Goal: Information Seeking & Learning: Learn about a topic

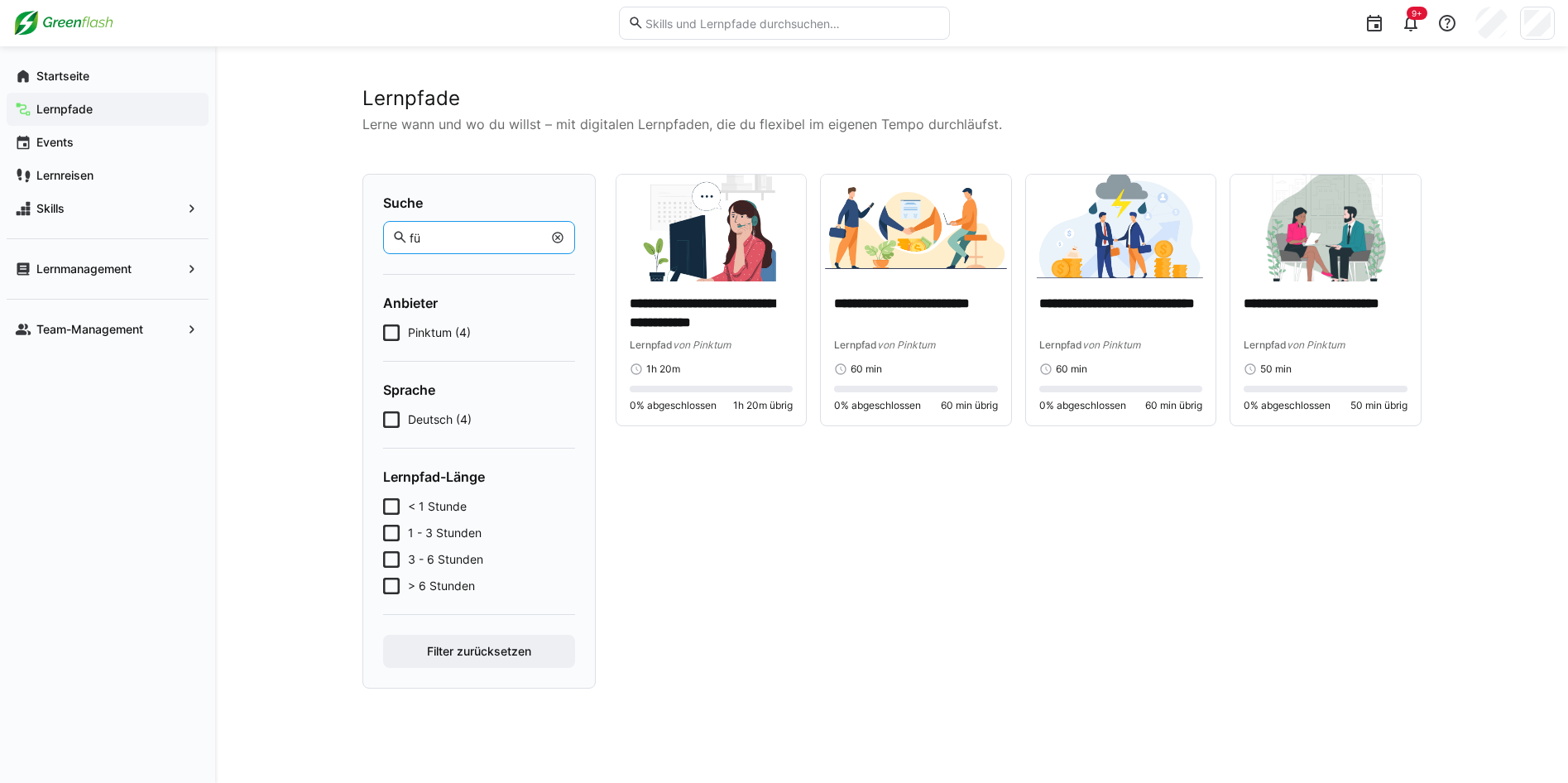
type input "f"
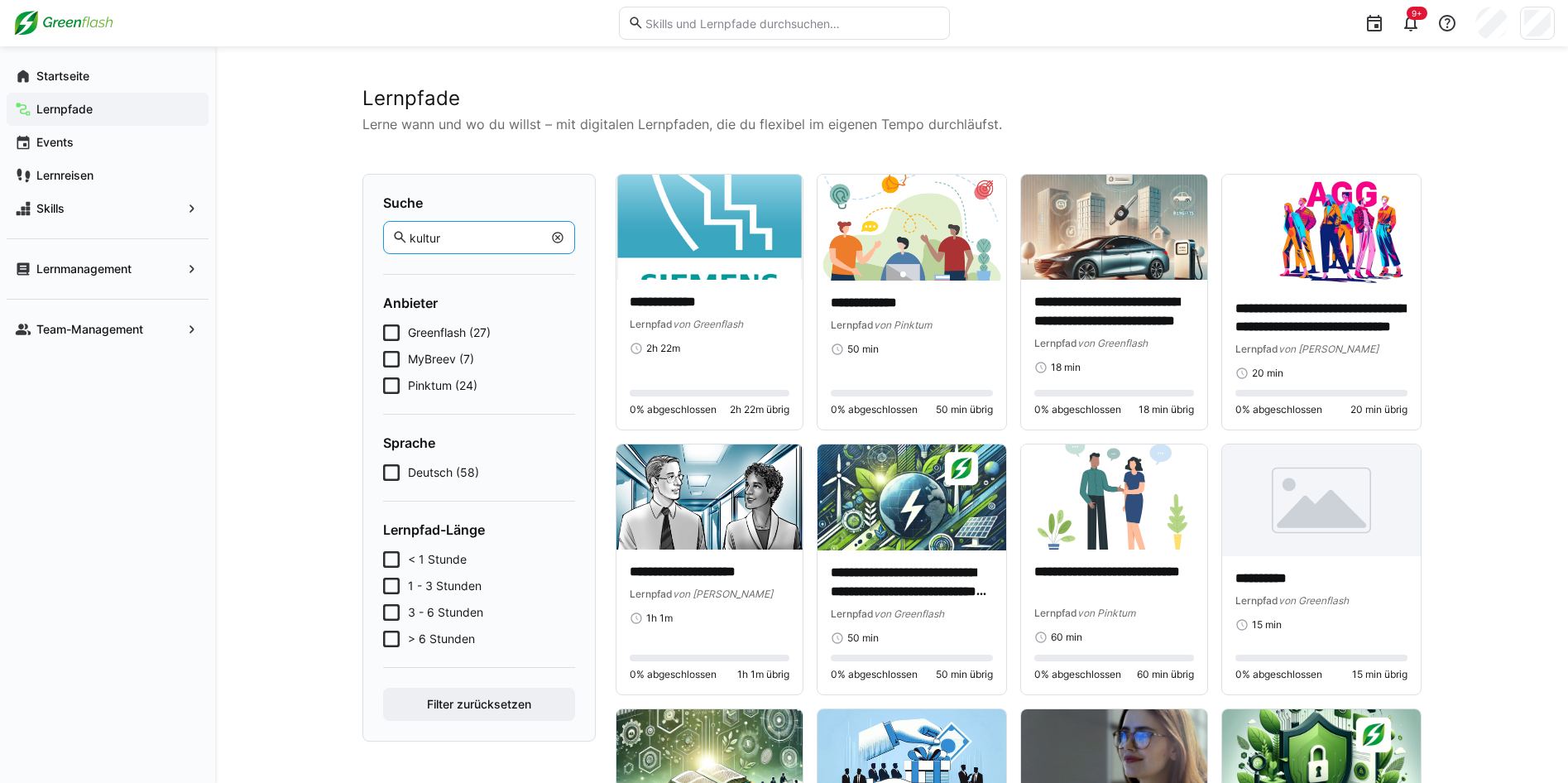
type input "kultur"
click at [383, 688] on button "Filter zurücksetzen" at bounding box center [479, 705] width 192 height 33
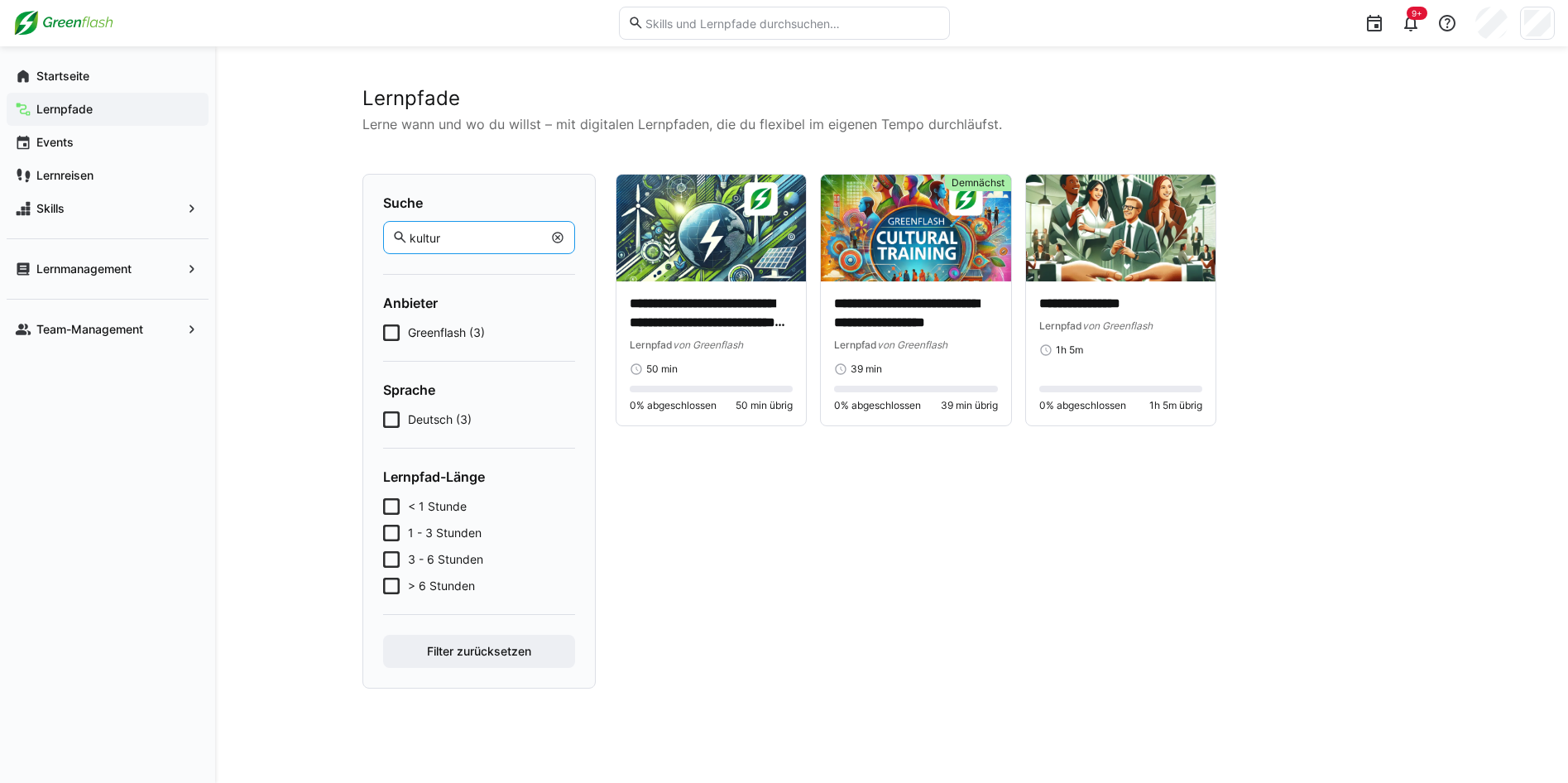
click at [386, 332] on icon at bounding box center [391, 333] width 17 height 17
click at [390, 335] on icon at bounding box center [391, 333] width 17 height 17
click at [557, 241] on eds-icon at bounding box center [558, 237] width 13 height 13
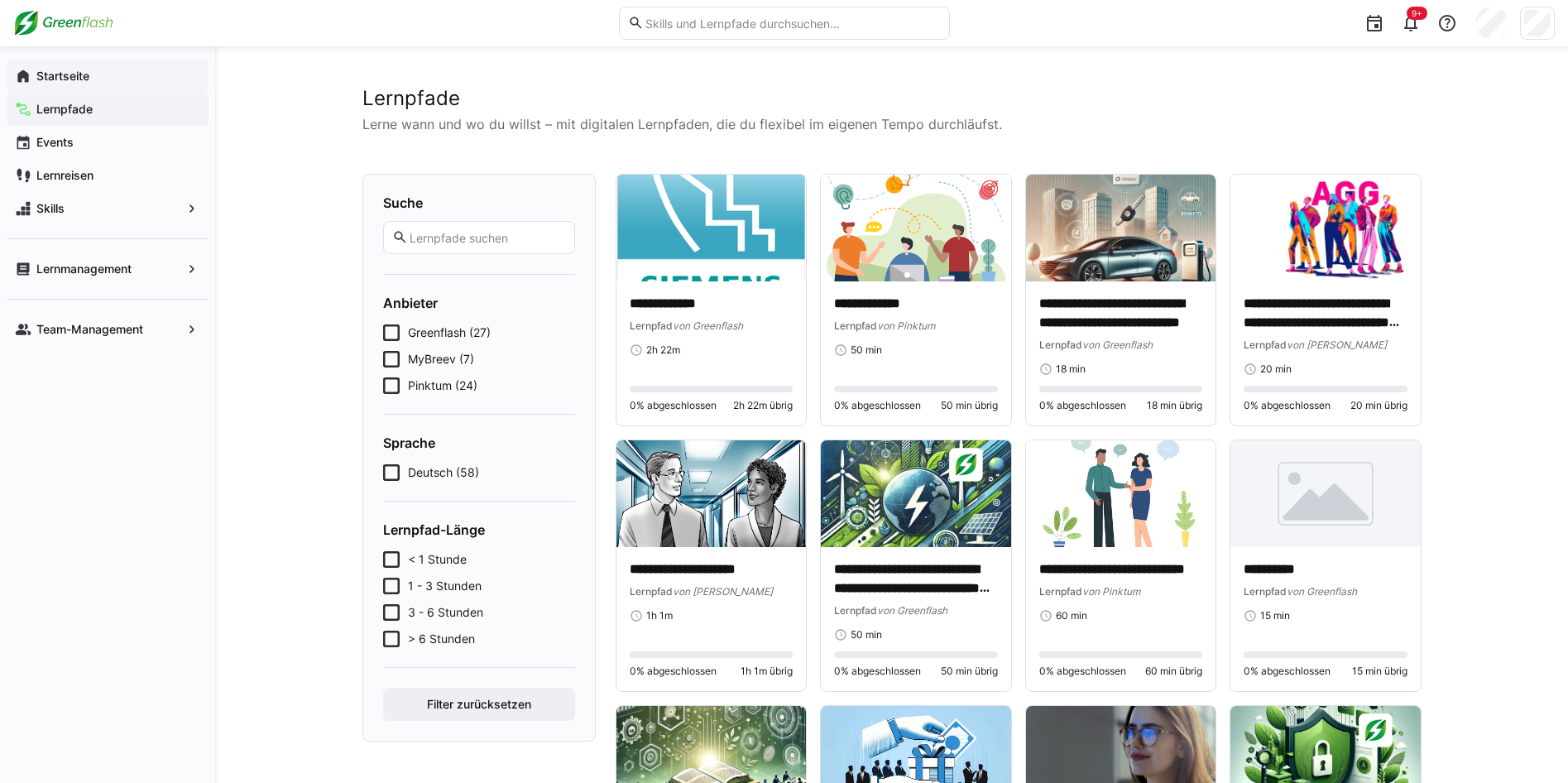
click at [47, 65] on div "Startseite" at bounding box center [107, 76] width 202 height 33
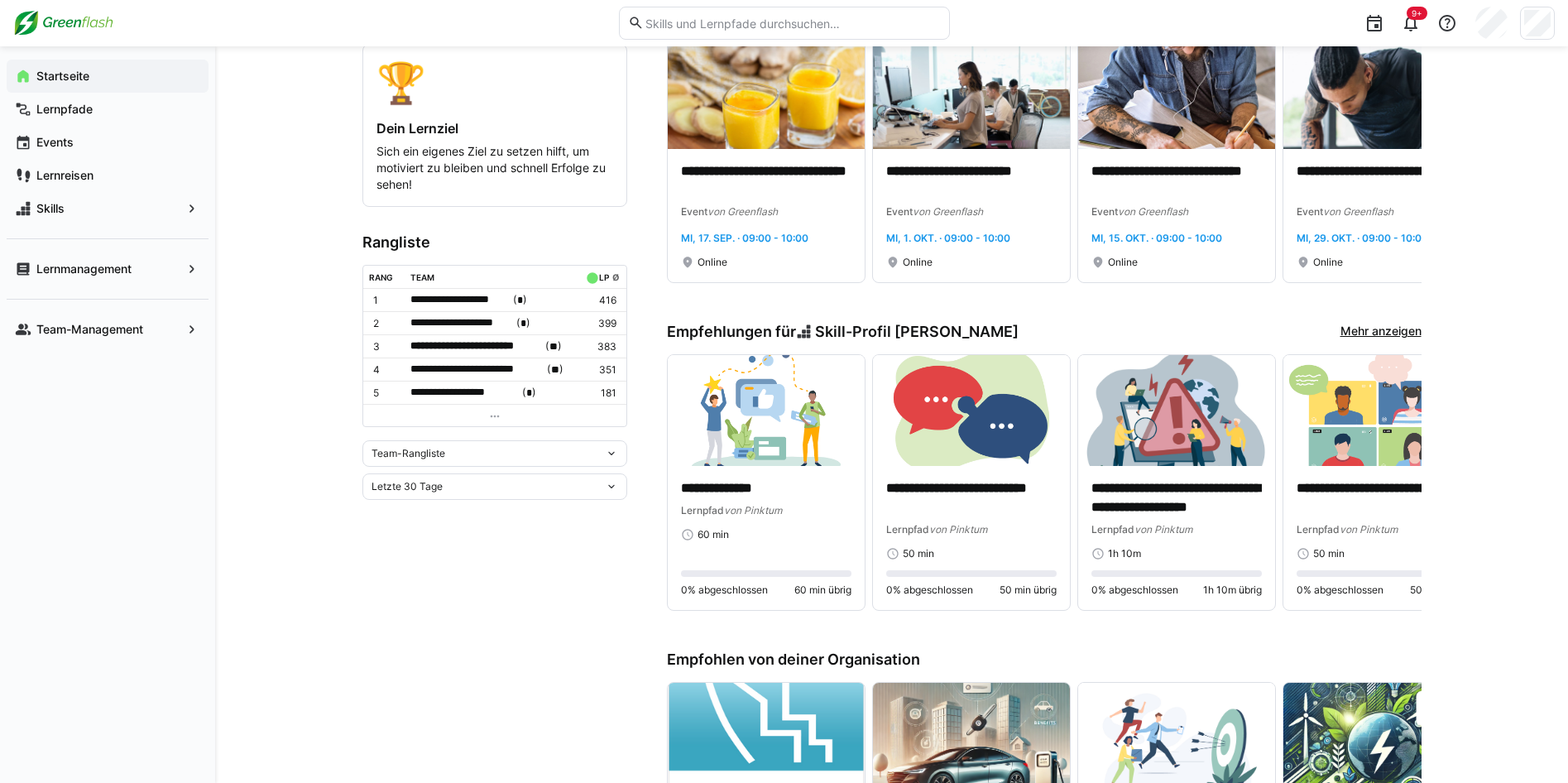
scroll to position [497, 0]
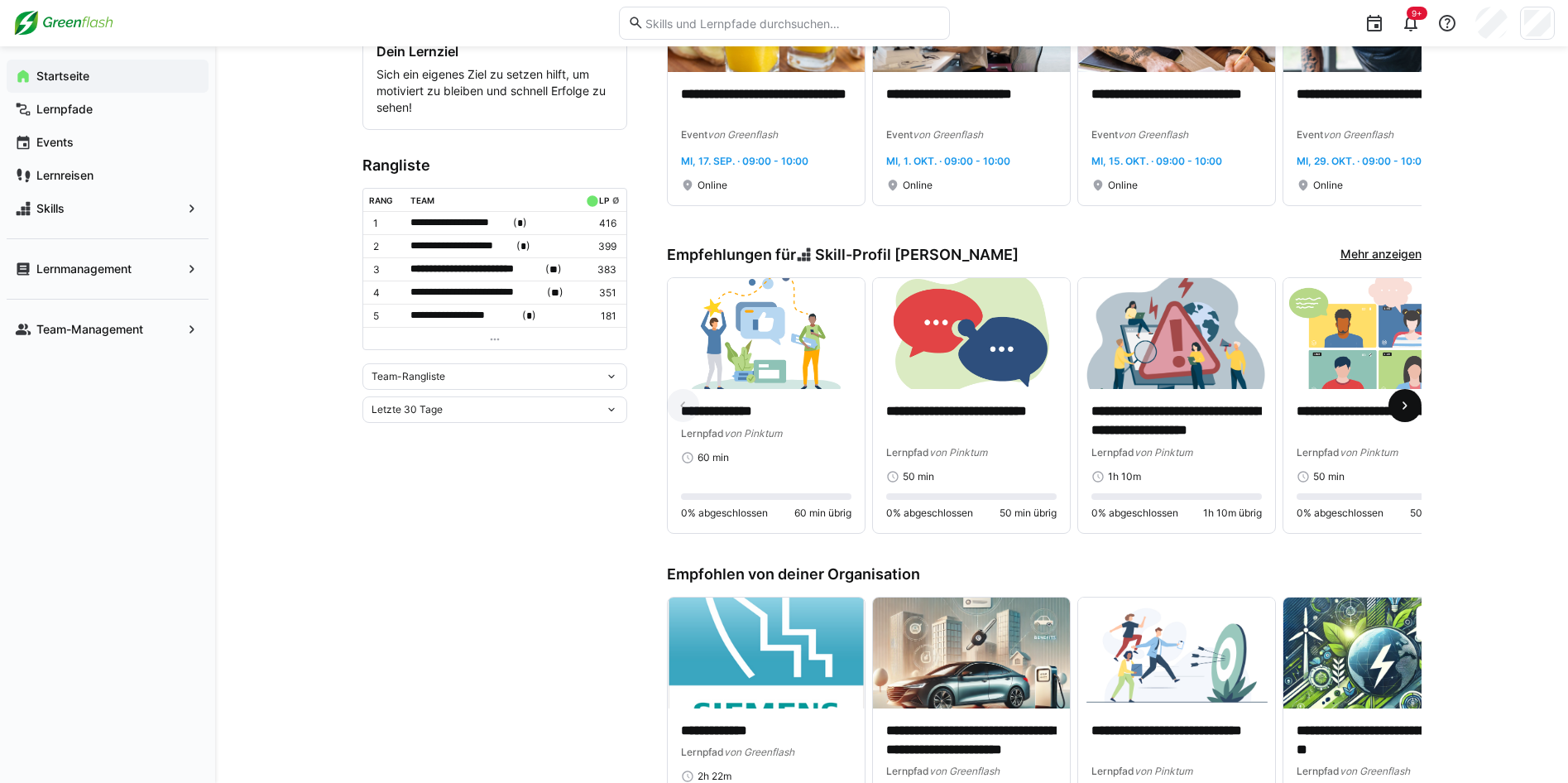
click at [1403, 409] on eds-icon at bounding box center [1405, 405] width 17 height 17
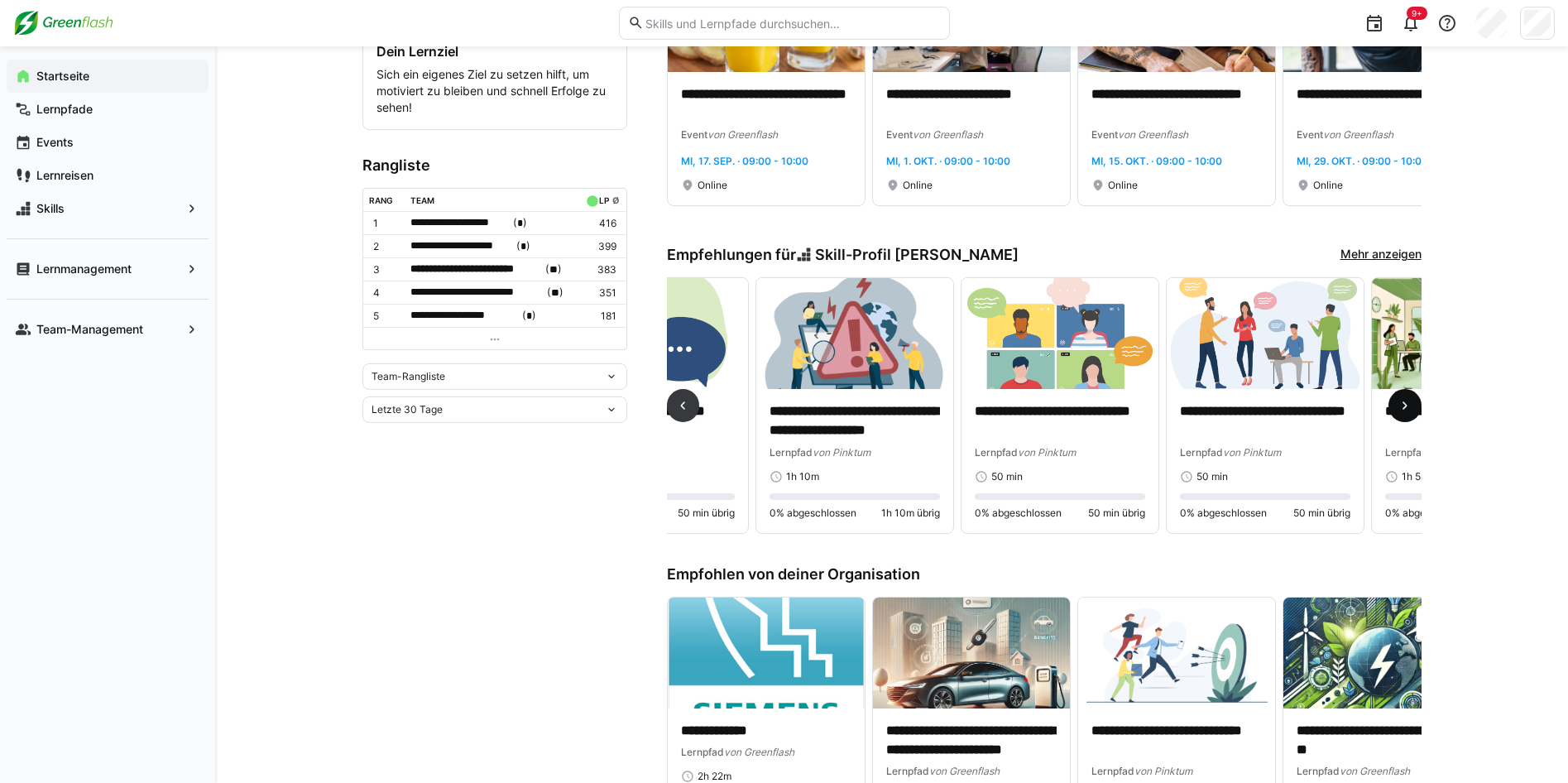
scroll to position [0, 615]
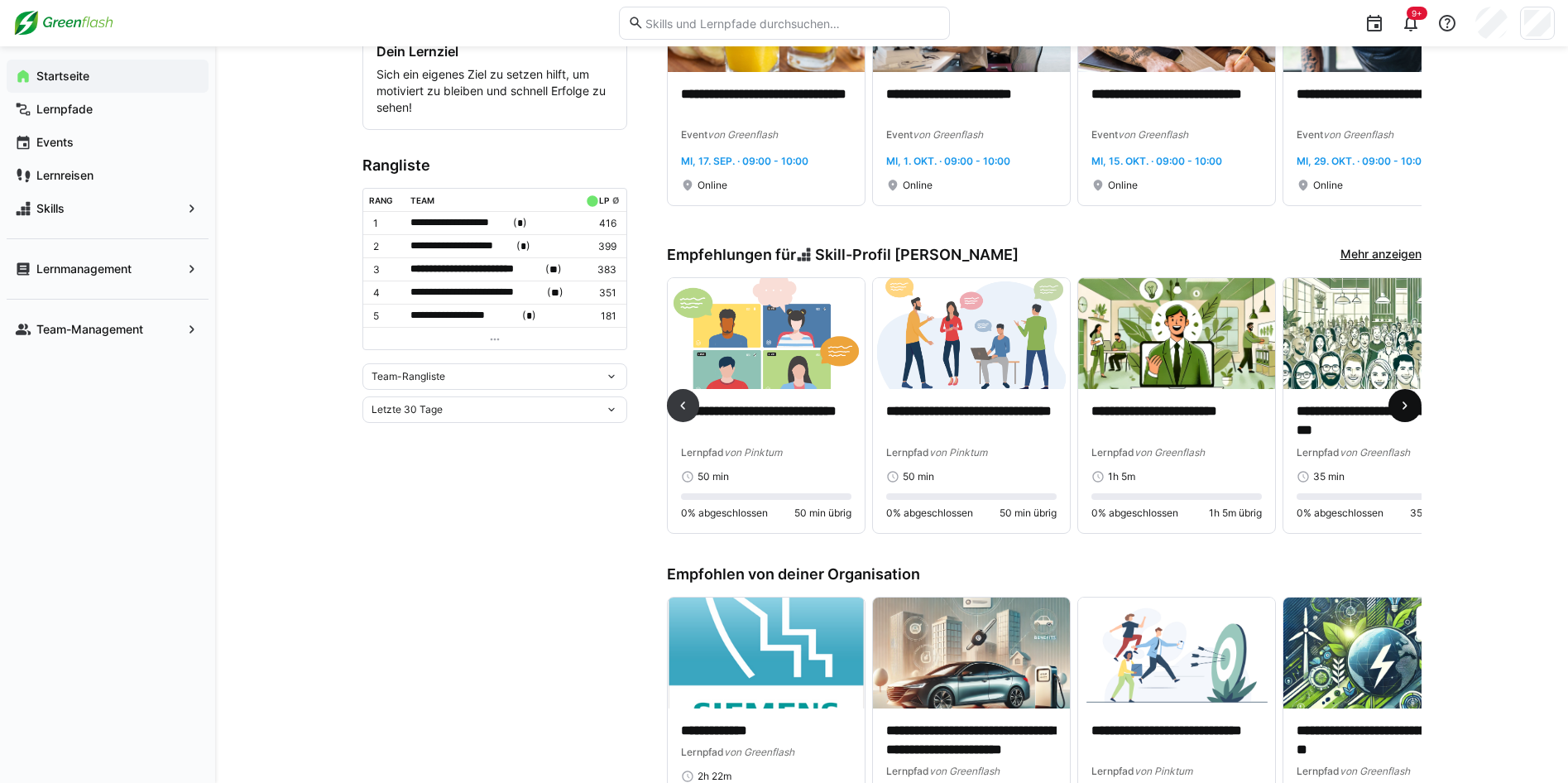
click at [1406, 406] on eds-icon at bounding box center [1405, 405] width 17 height 17
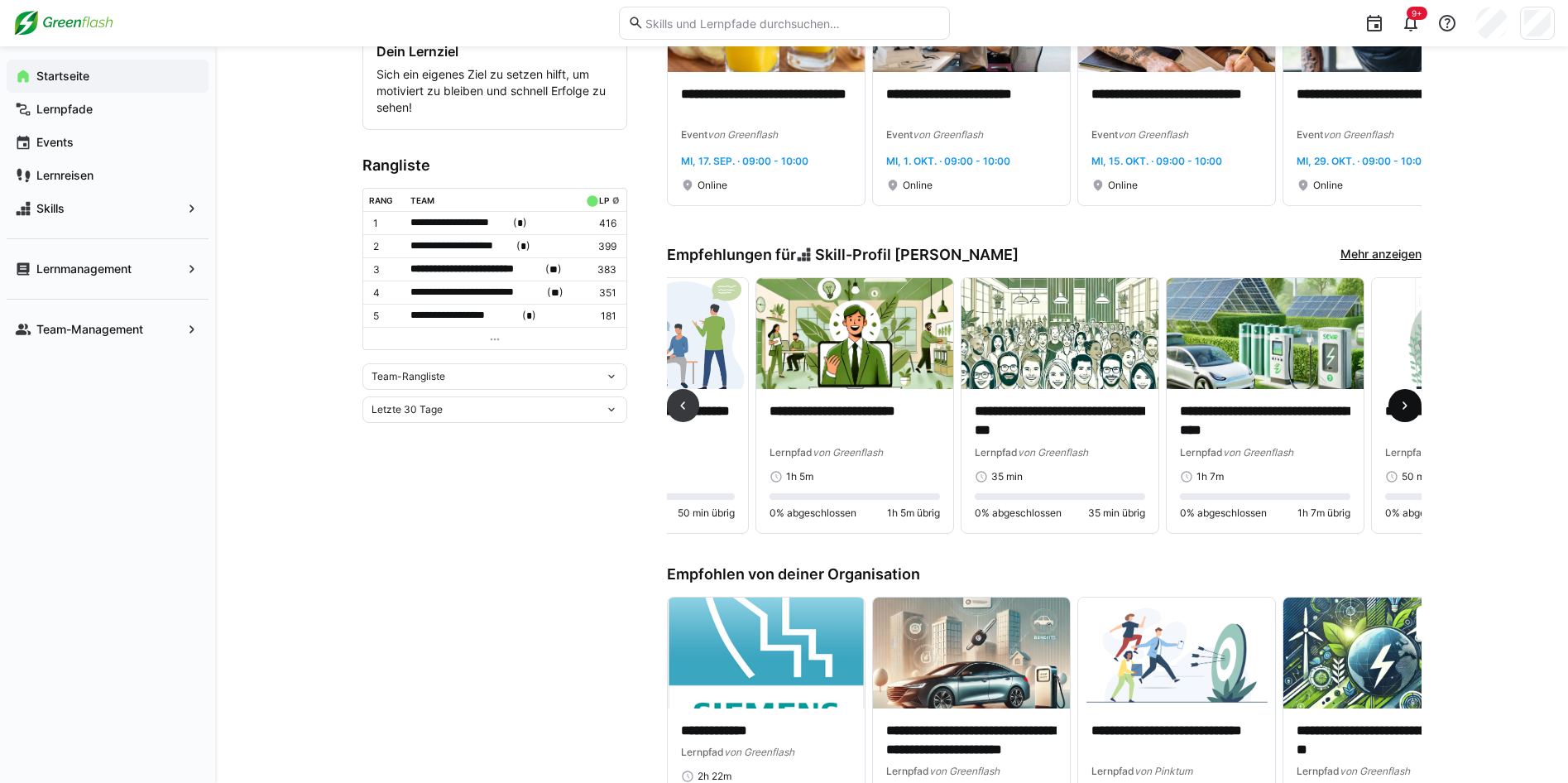
scroll to position [0, 1232]
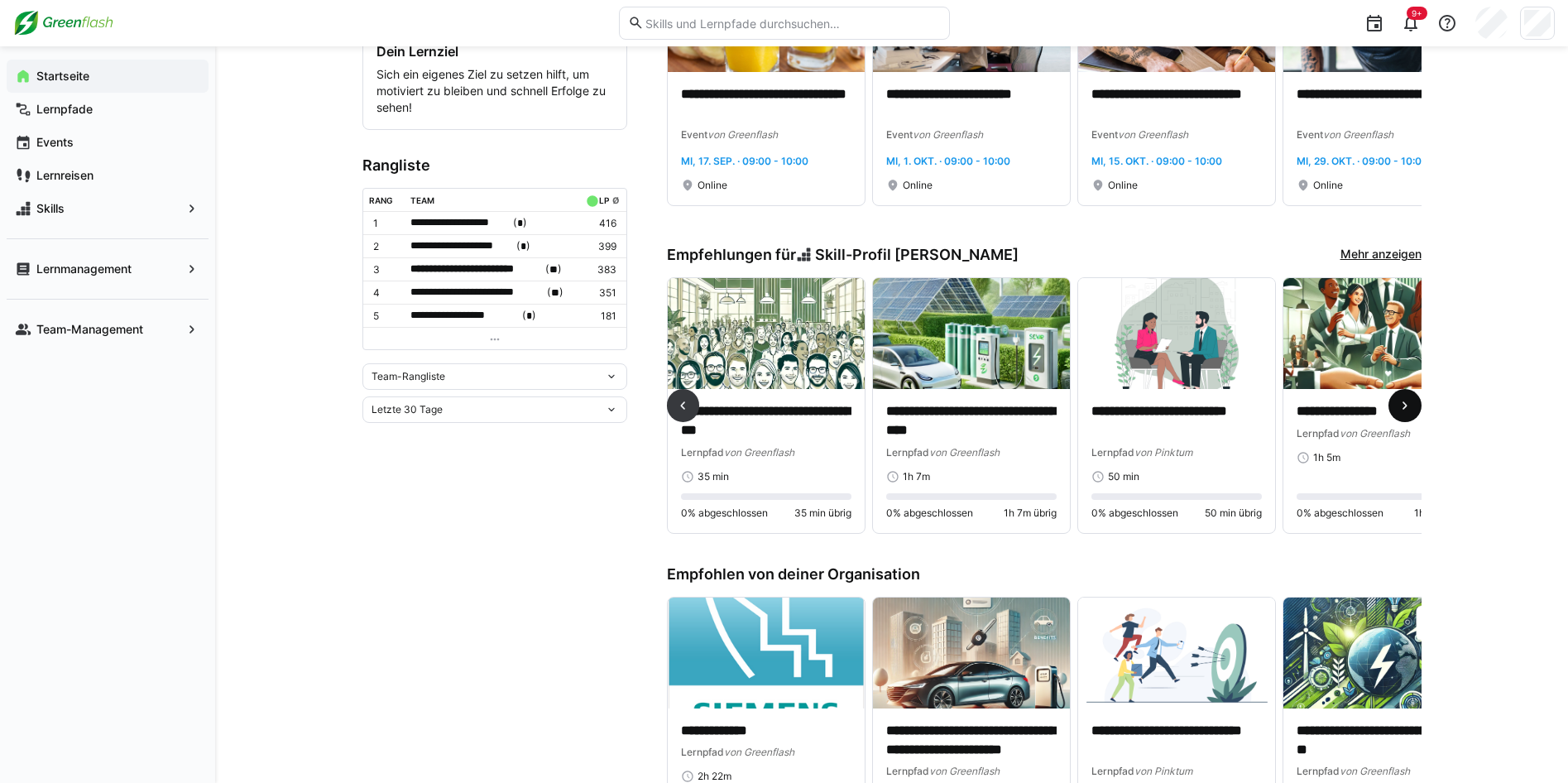
click at [1413, 408] on eds-icon at bounding box center [1405, 405] width 17 height 17
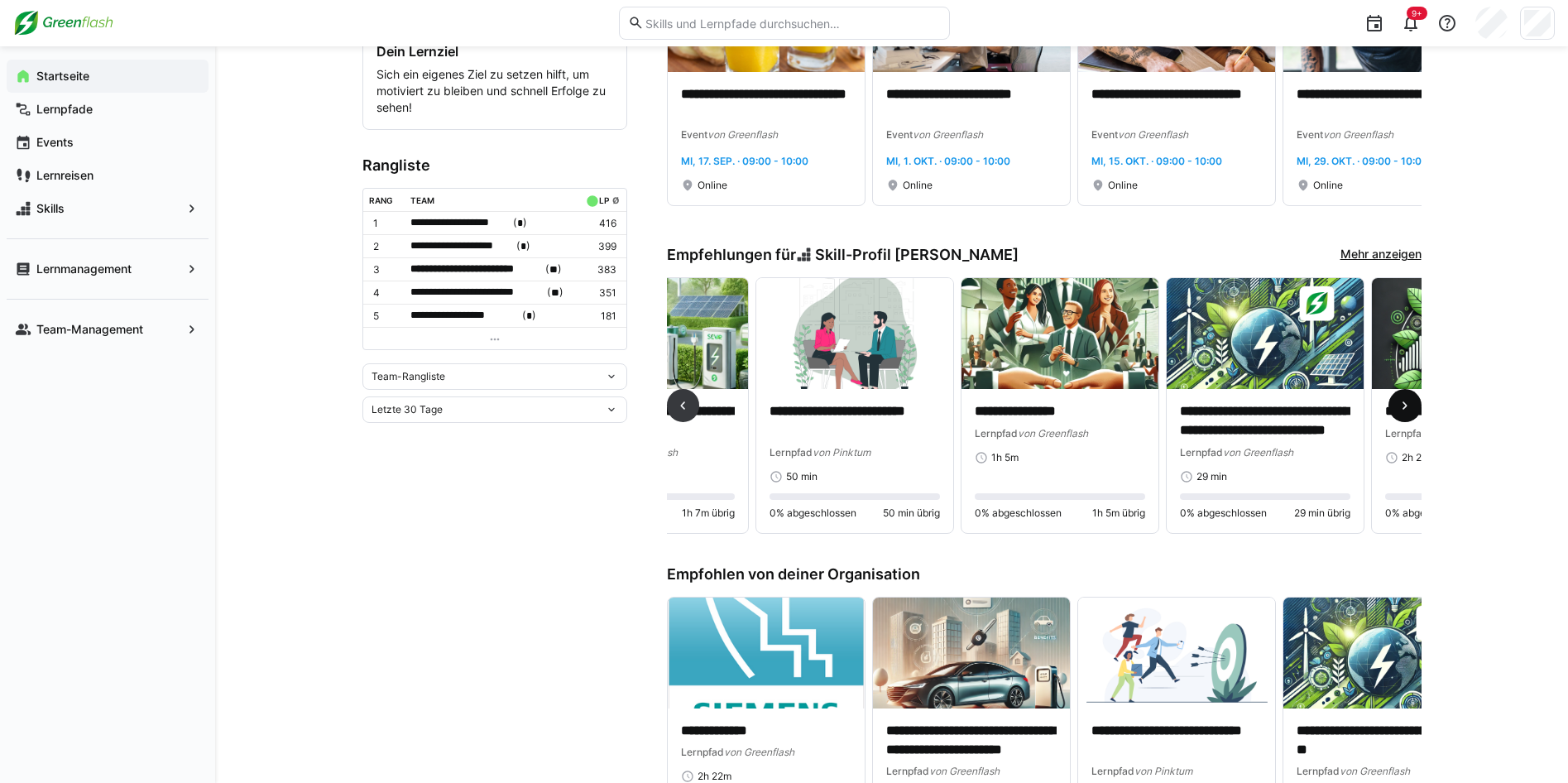
scroll to position [0, 1847]
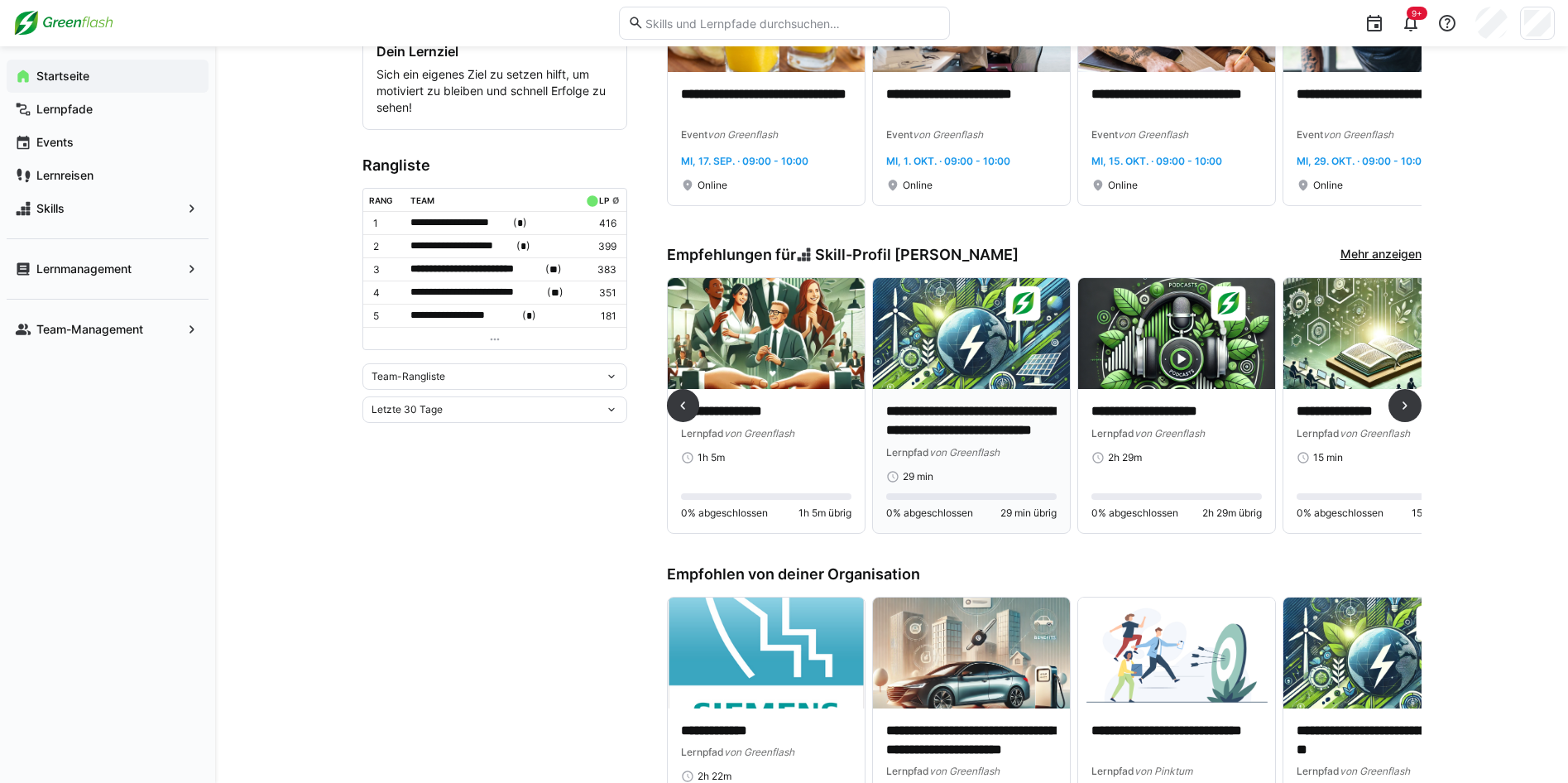
click at [947, 426] on p "**********" at bounding box center [972, 421] width 171 height 38
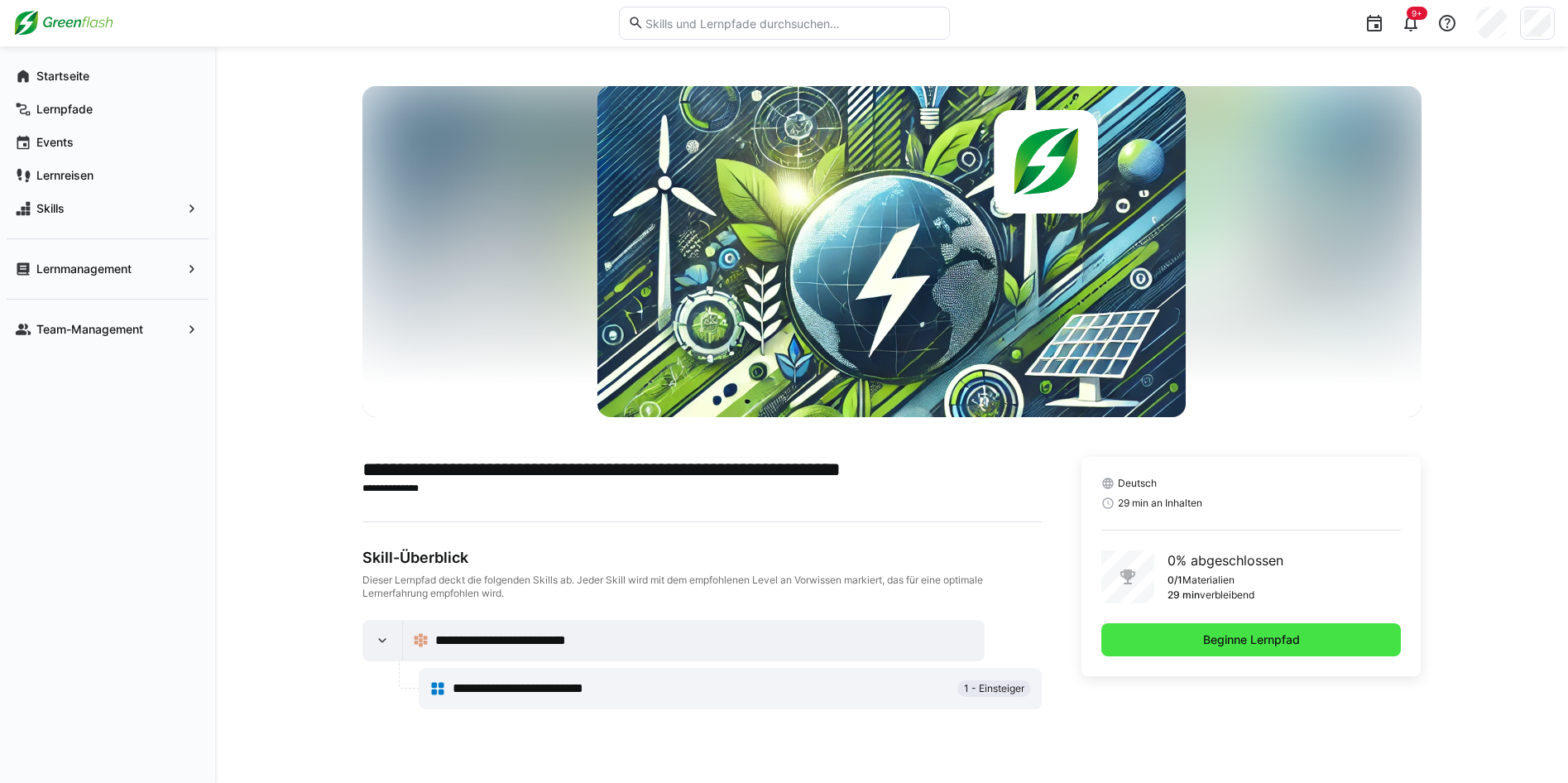
click at [1224, 634] on span "Beginne Lernpfad" at bounding box center [1251, 640] width 102 height 17
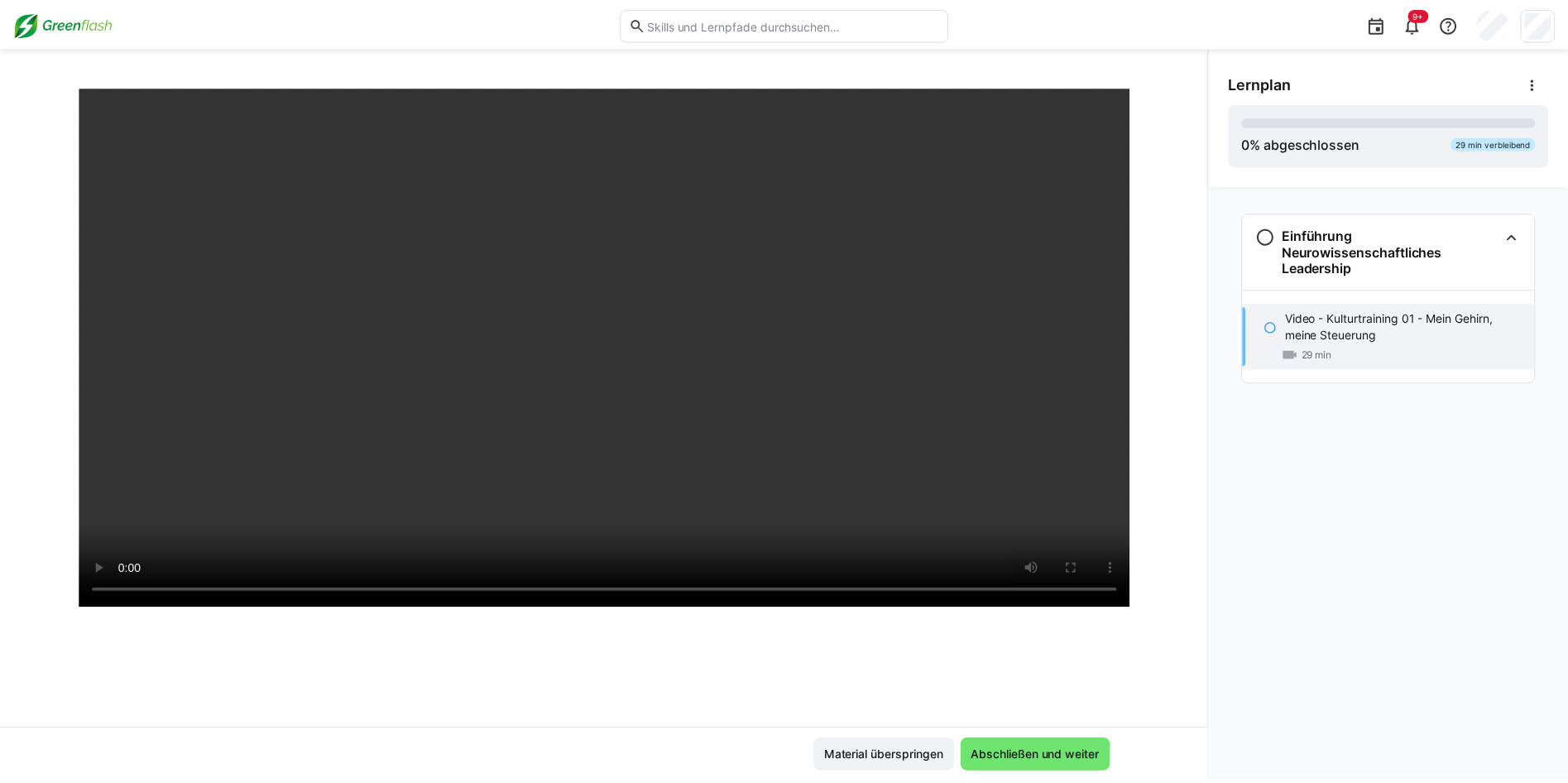
scroll to position [165, 0]
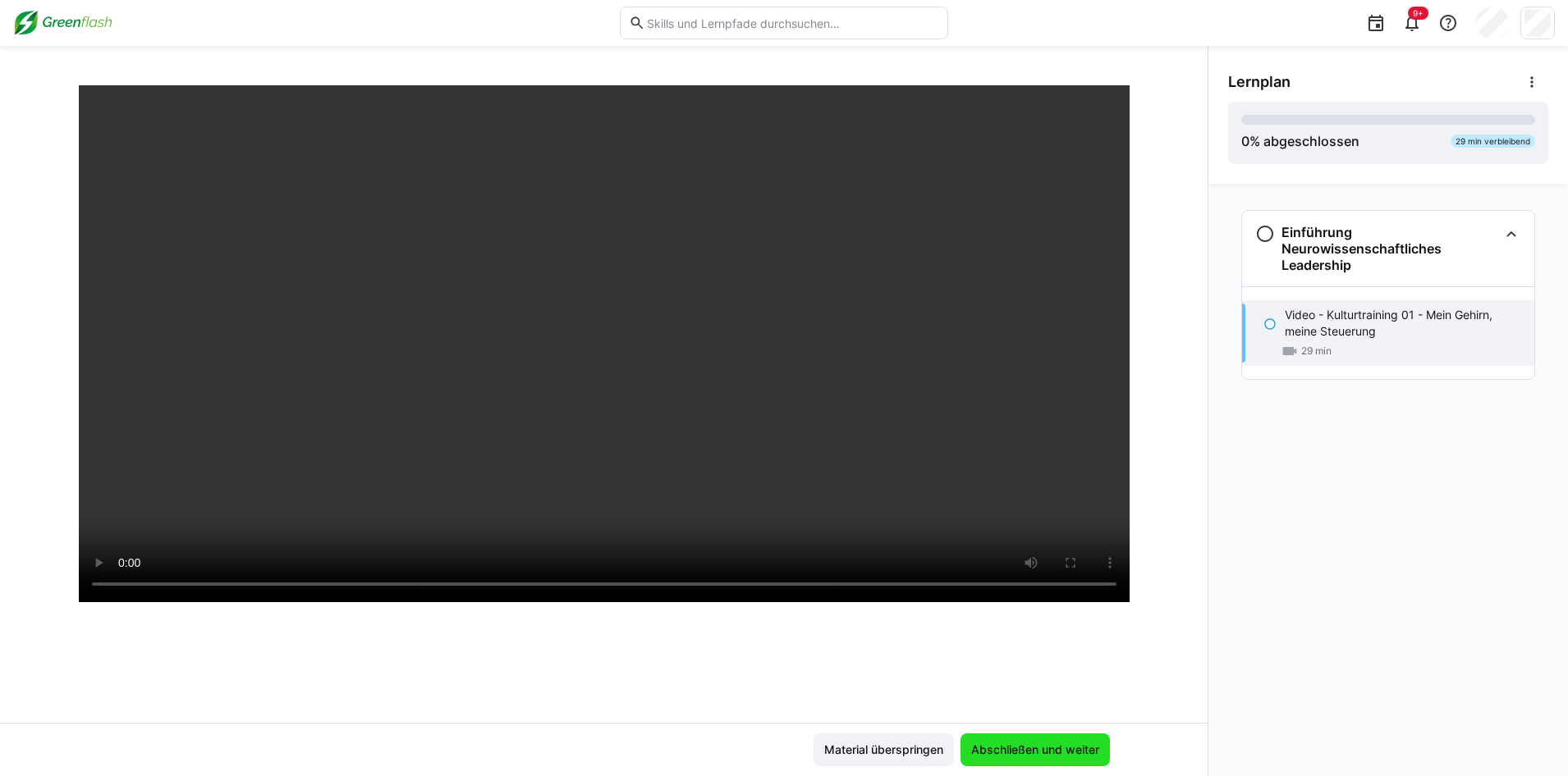
click at [997, 742] on span "Abschließen und weiter" at bounding box center [1035, 750] width 133 height 16
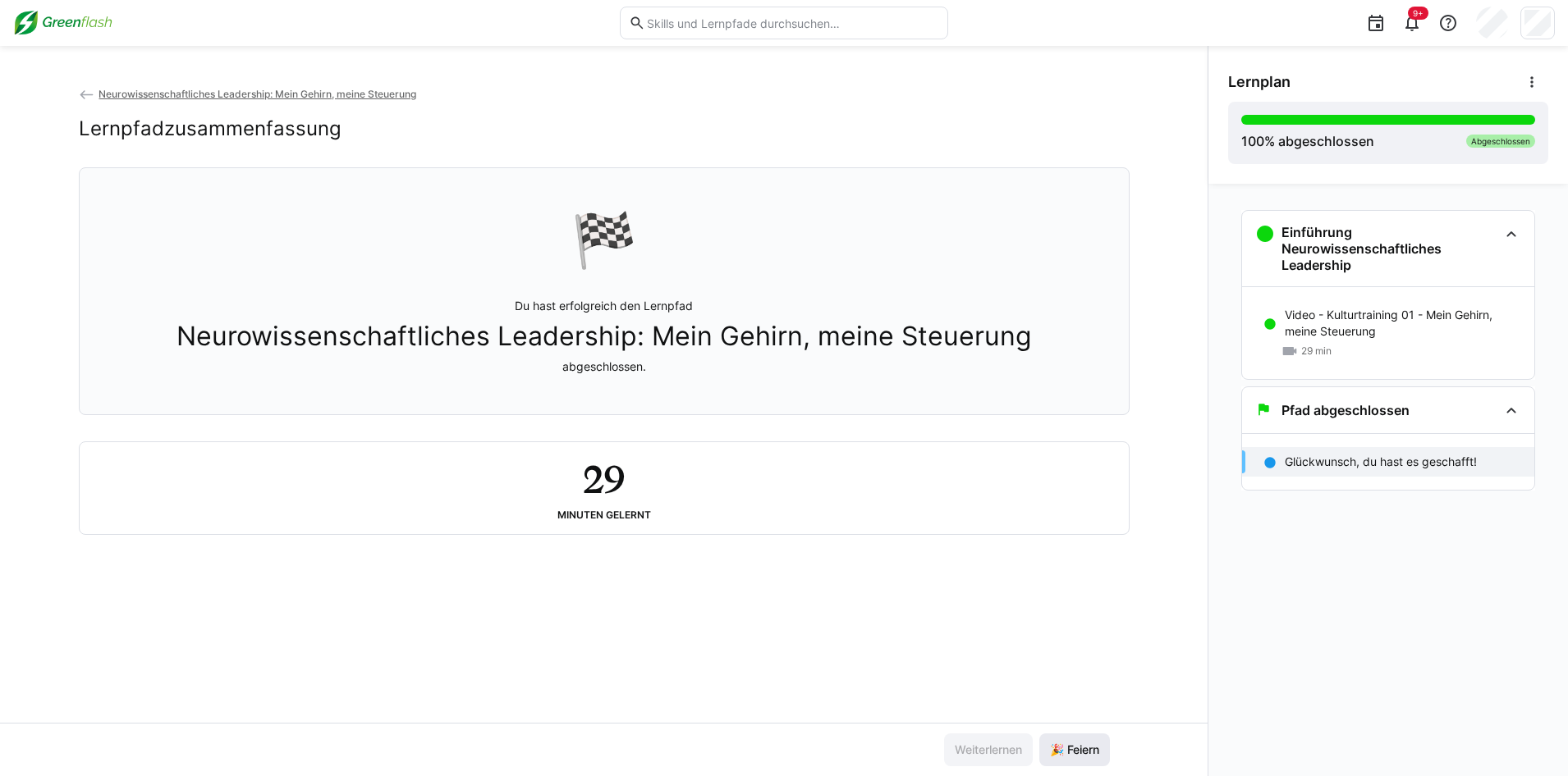
click at [1080, 750] on span "🎉 Feiern" at bounding box center [1074, 750] width 54 height 16
click at [1087, 737] on span "🎉 Feiern" at bounding box center [1074, 750] width 70 height 33
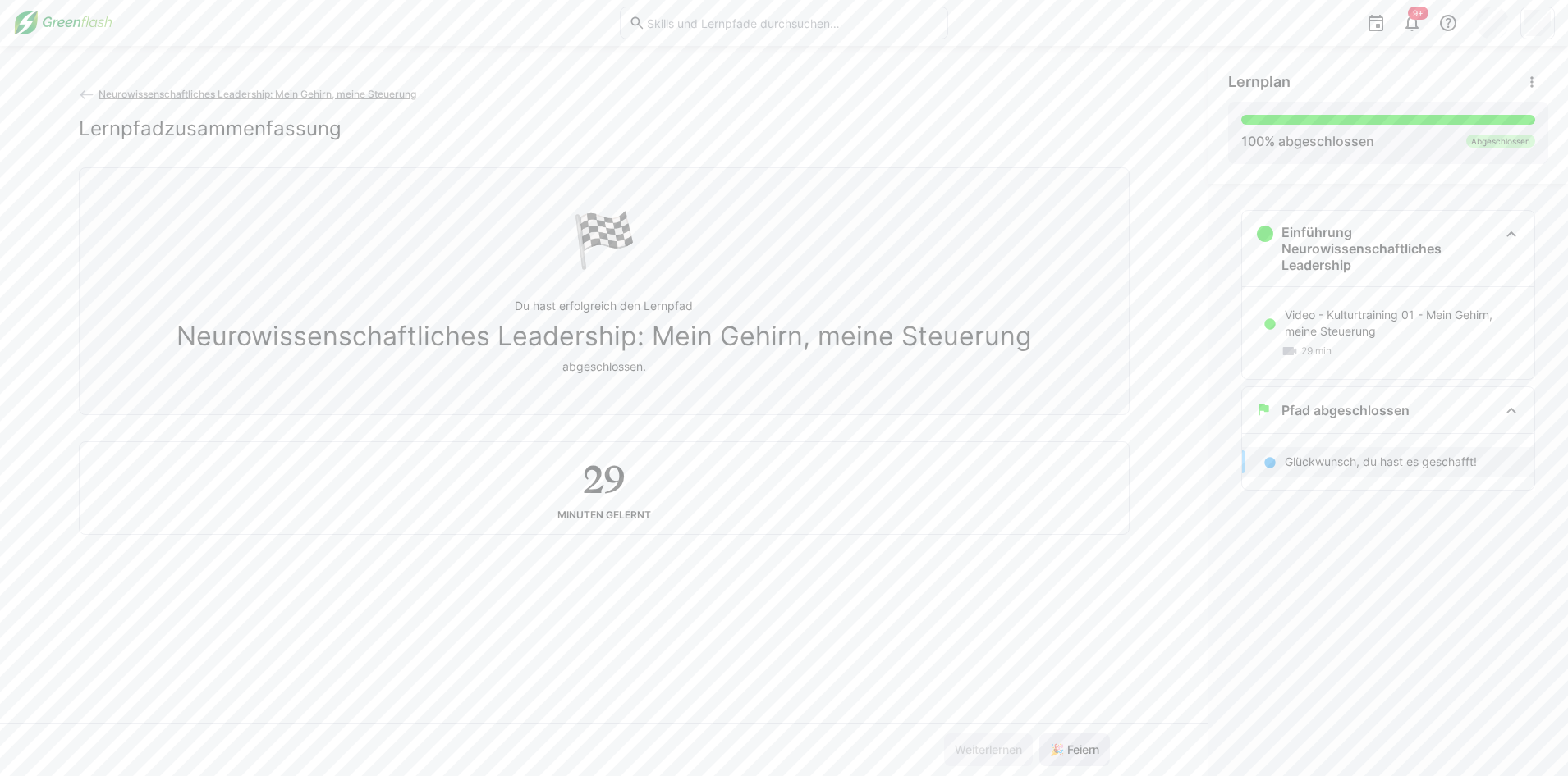
click at [1085, 744] on span "🎉 Feiern" at bounding box center [1074, 750] width 54 height 16
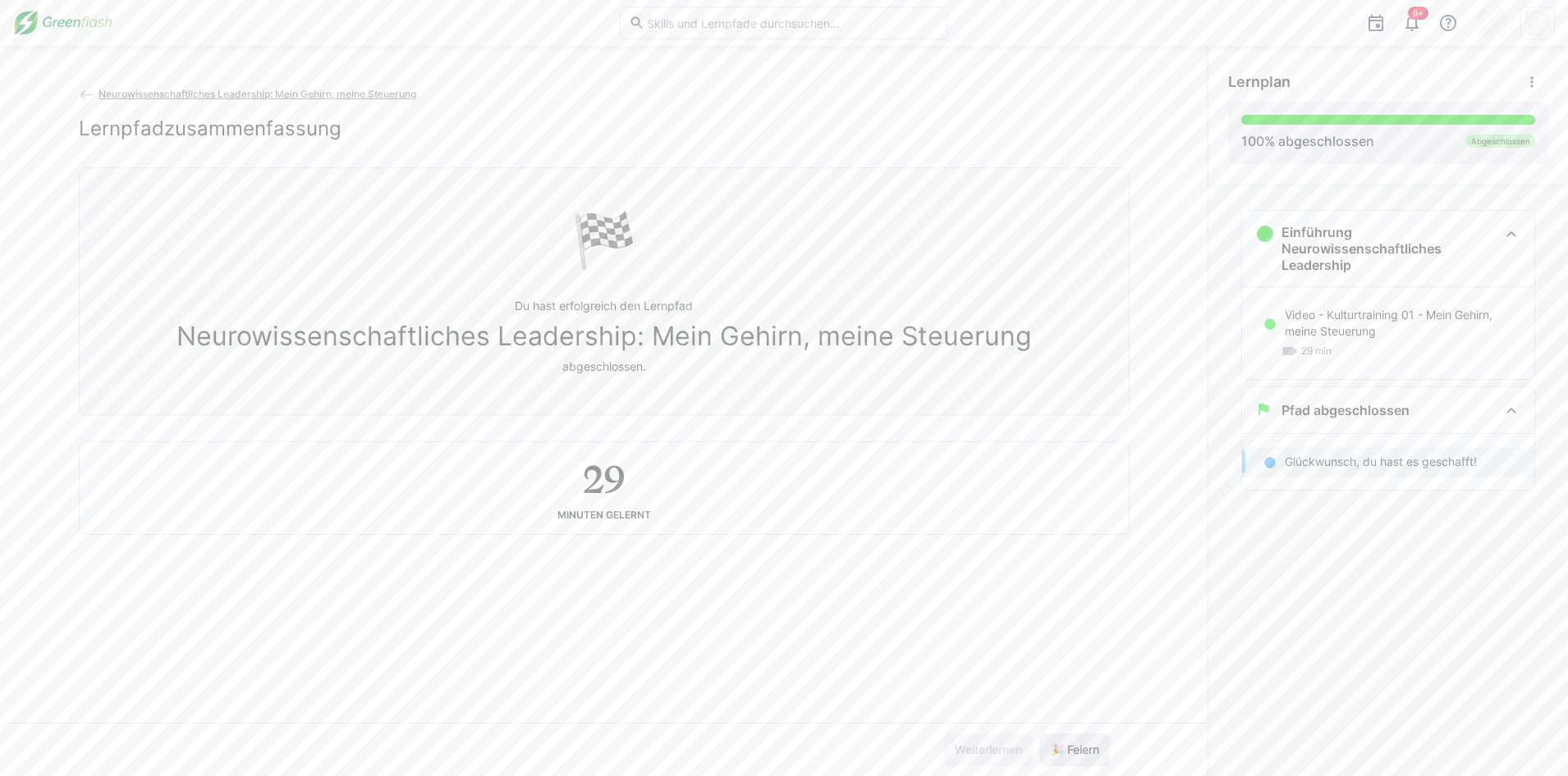
click at [1085, 744] on span "🎉 Feiern" at bounding box center [1074, 750] width 54 height 16
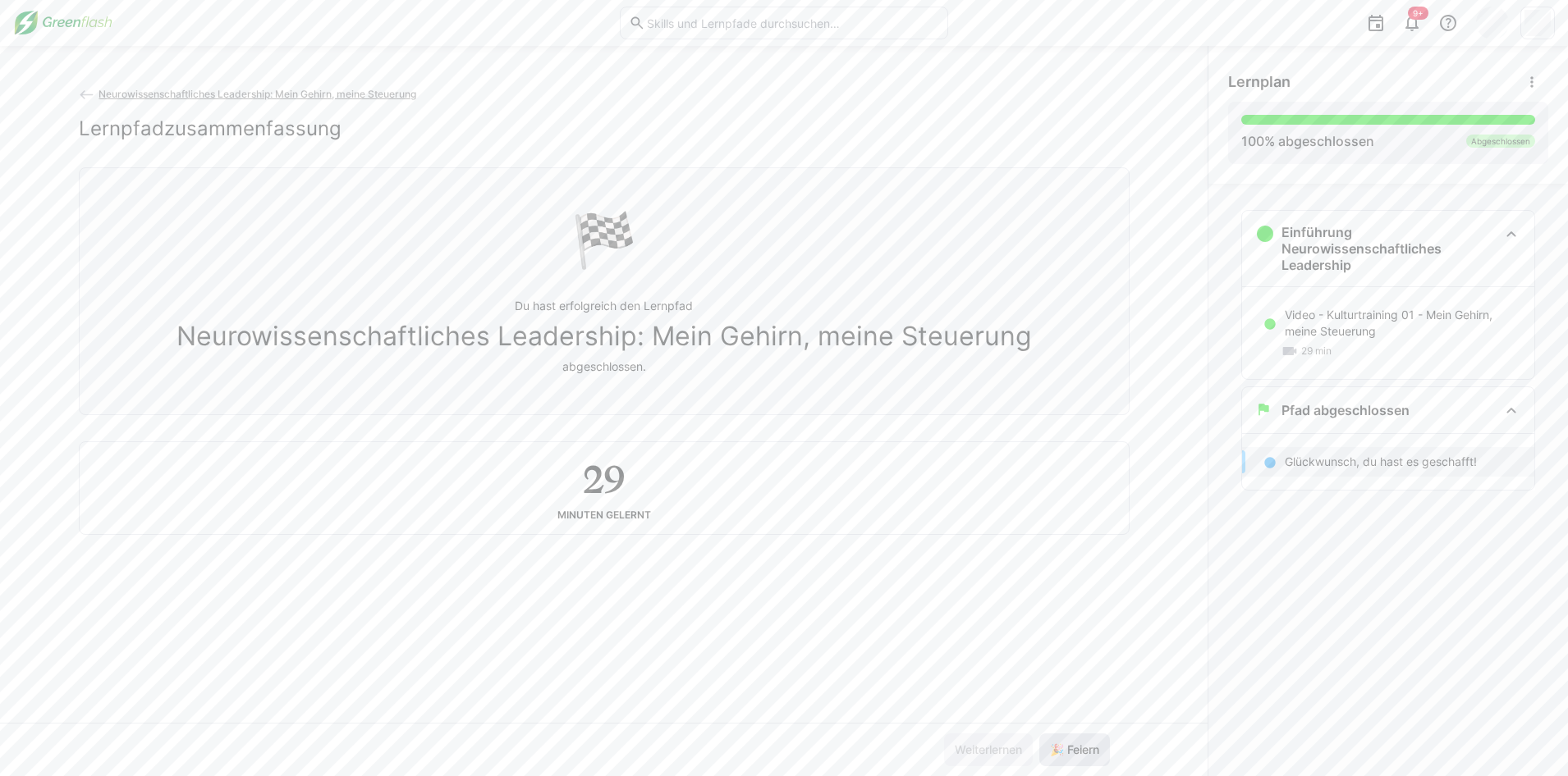
click at [1085, 744] on span "🎉 Feiern" at bounding box center [1074, 750] width 54 height 16
click at [1084, 744] on span "🎉 Feiern" at bounding box center [1074, 750] width 54 height 16
click at [1084, 743] on span "🎉 Feiern" at bounding box center [1074, 750] width 54 height 16
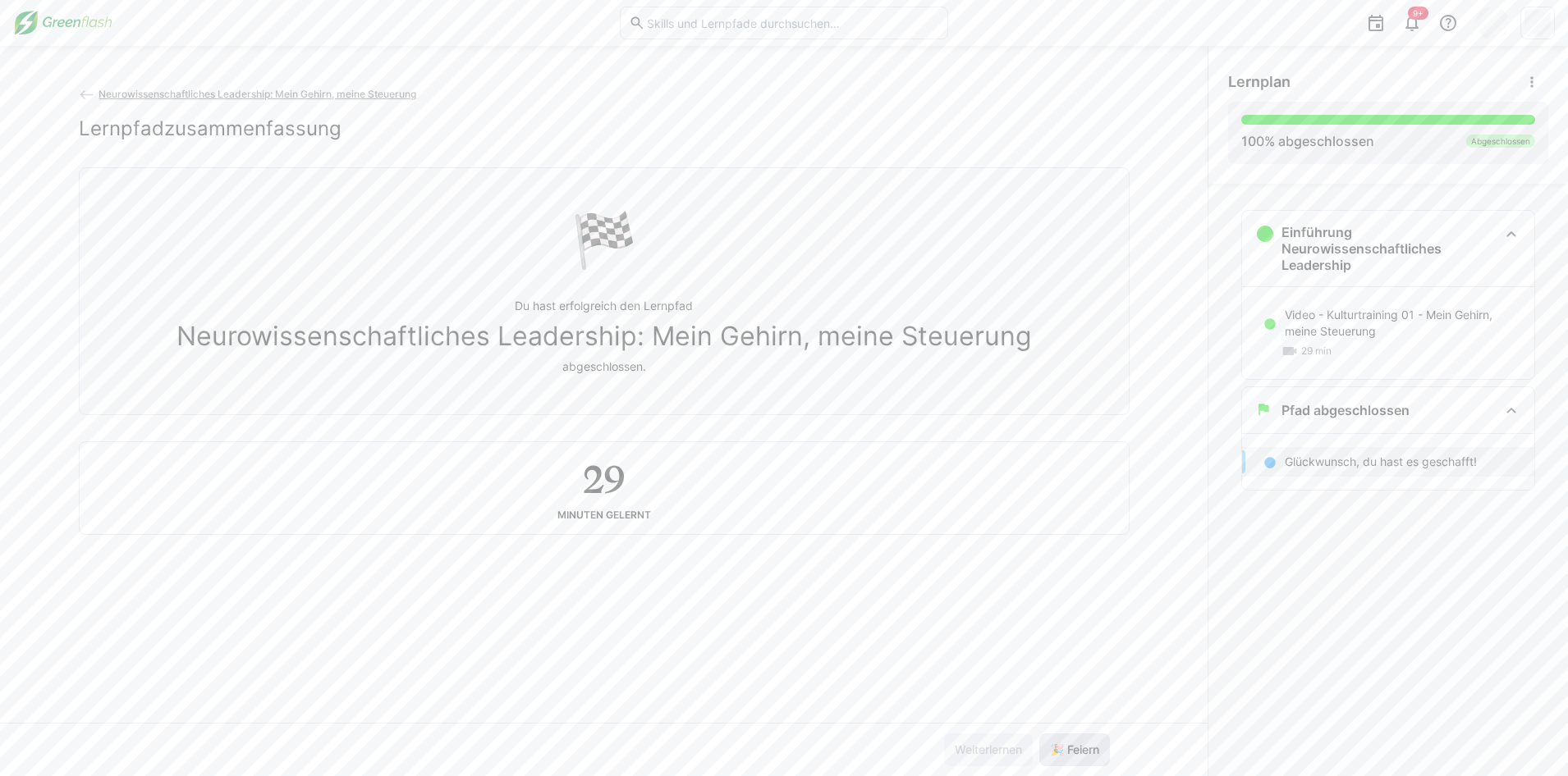
click at [1084, 742] on span "🎉 Feiern" at bounding box center [1074, 750] width 54 height 16
click at [1084, 741] on span "🎉 Feiern" at bounding box center [1074, 750] width 70 height 33
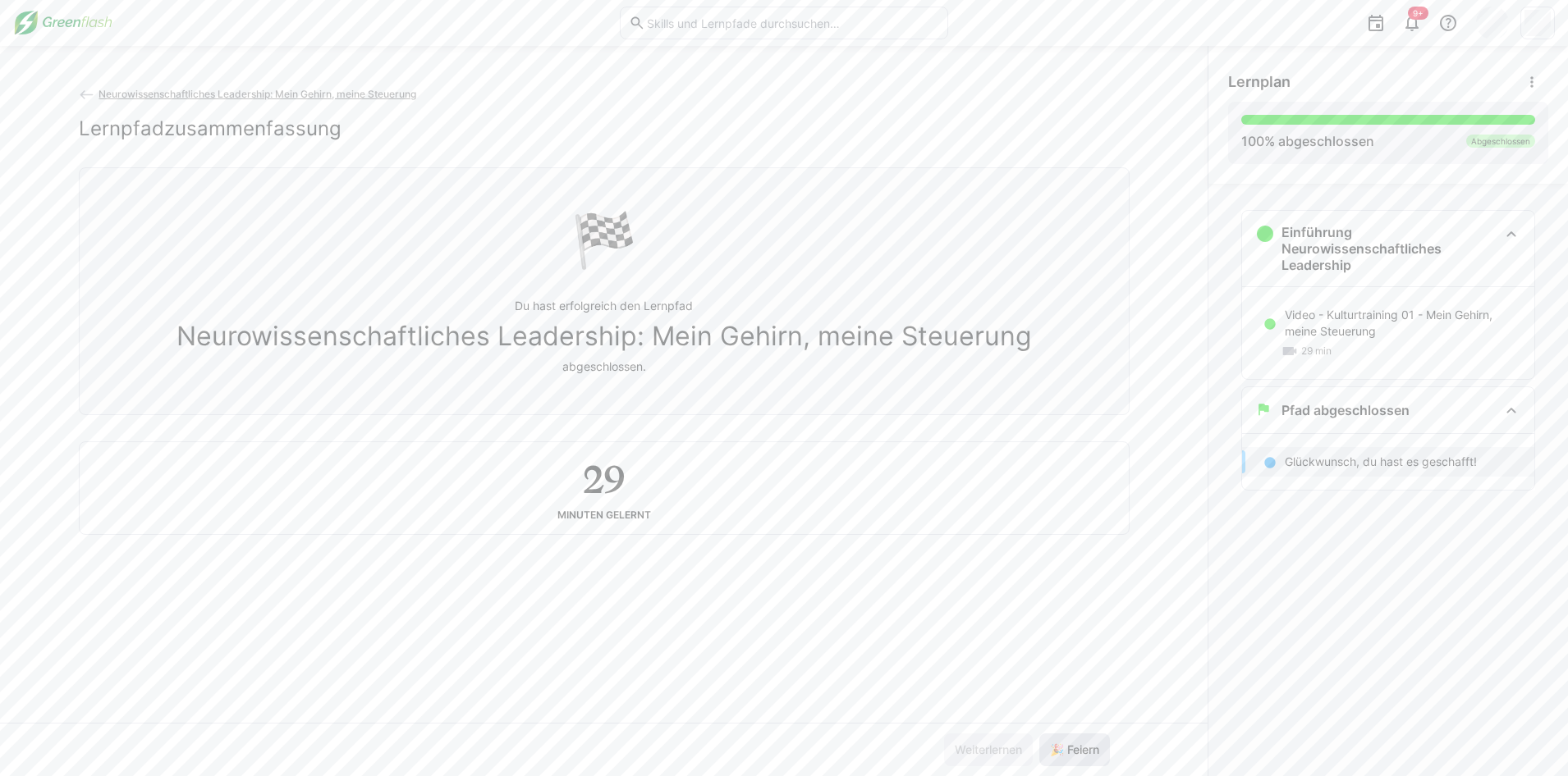
click at [1084, 741] on span "🎉 Feiern" at bounding box center [1074, 750] width 70 height 33
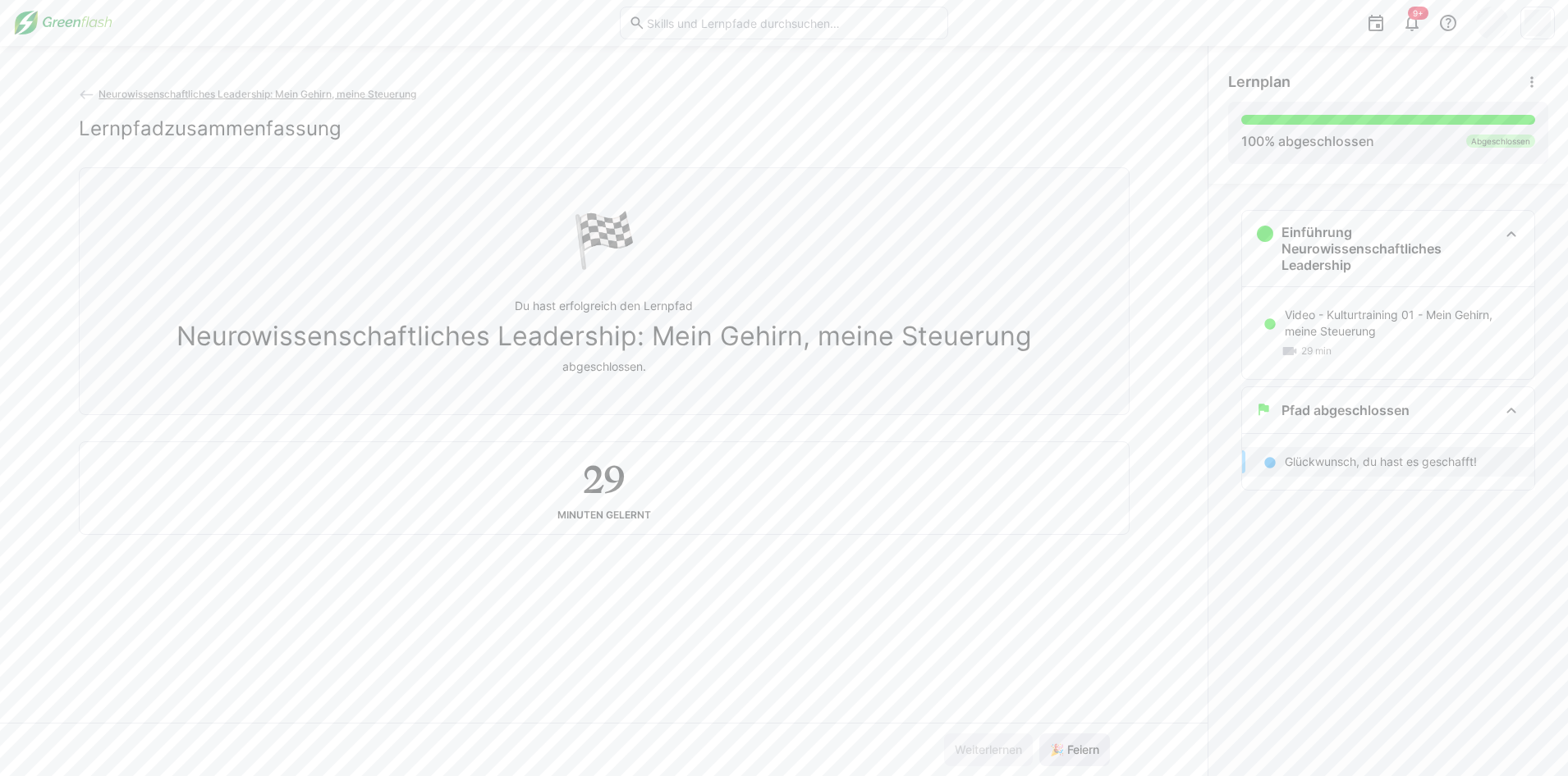
click at [1084, 741] on span "🎉 Feiern" at bounding box center [1074, 750] width 70 height 33
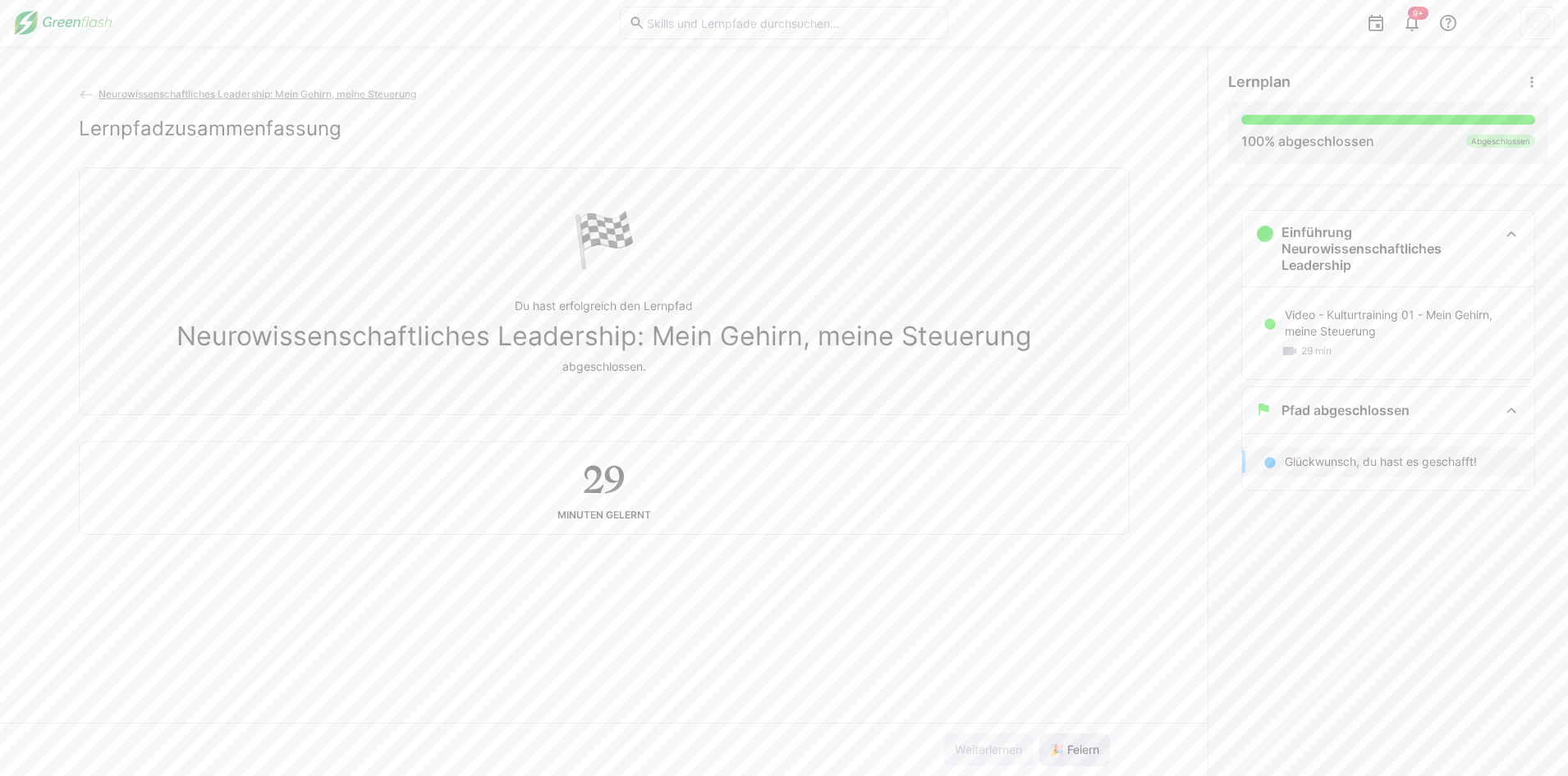
click at [1084, 741] on span "🎉 Feiern" at bounding box center [1074, 750] width 70 height 33
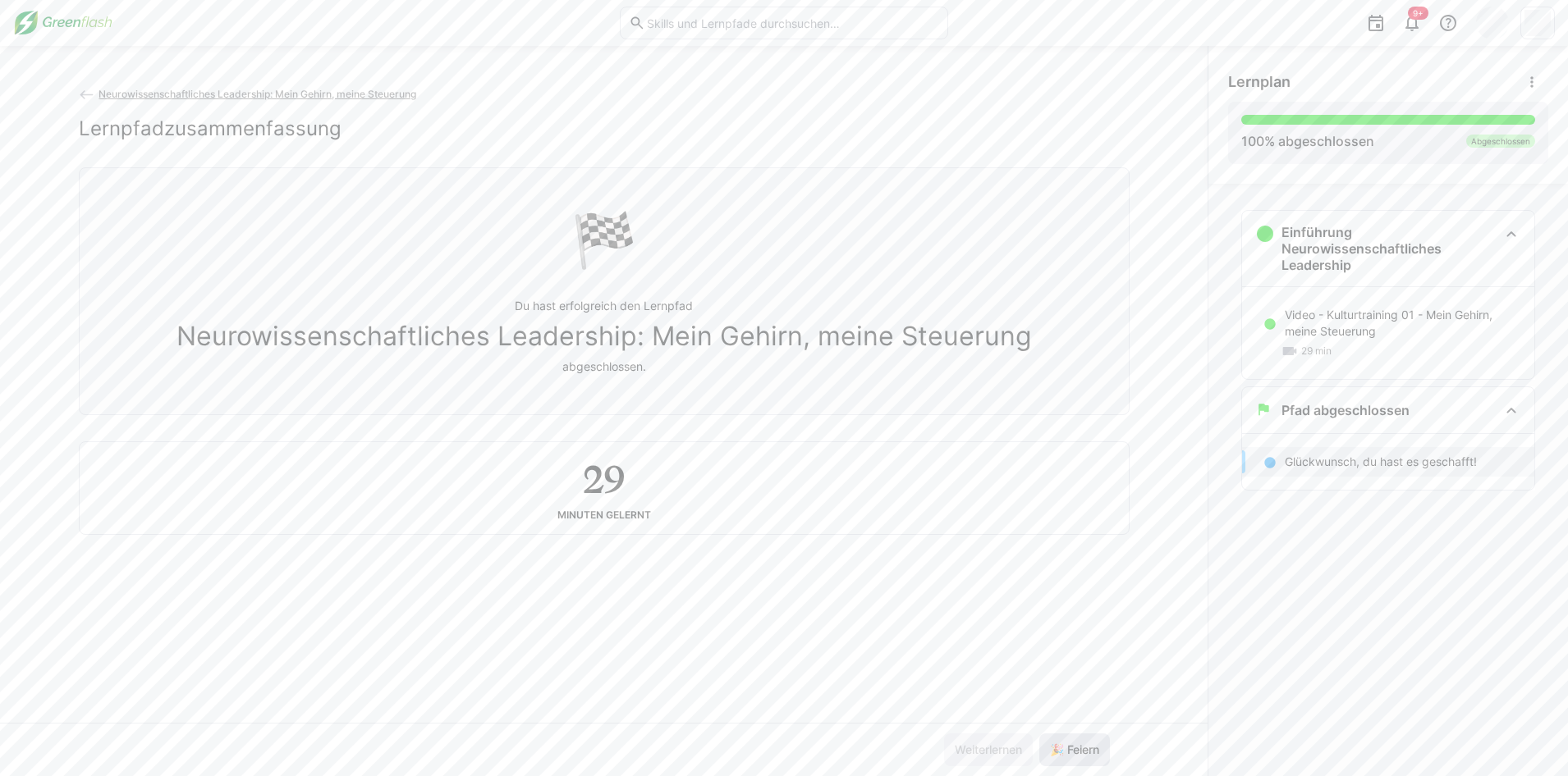
click at [1084, 741] on span "🎉 Feiern" at bounding box center [1074, 750] width 70 height 33
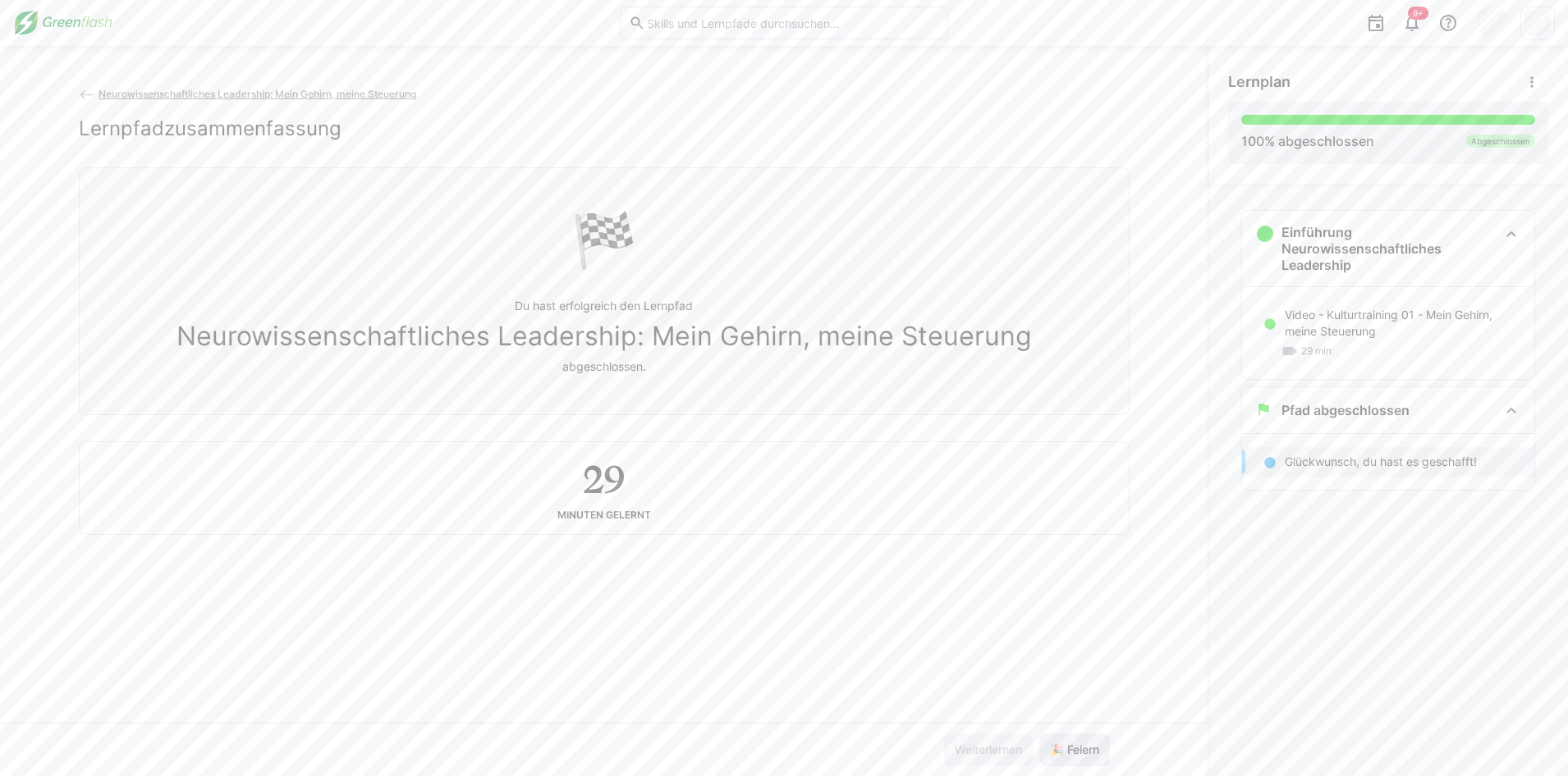
click at [1084, 741] on span "🎉 Feiern" at bounding box center [1074, 750] width 70 height 33
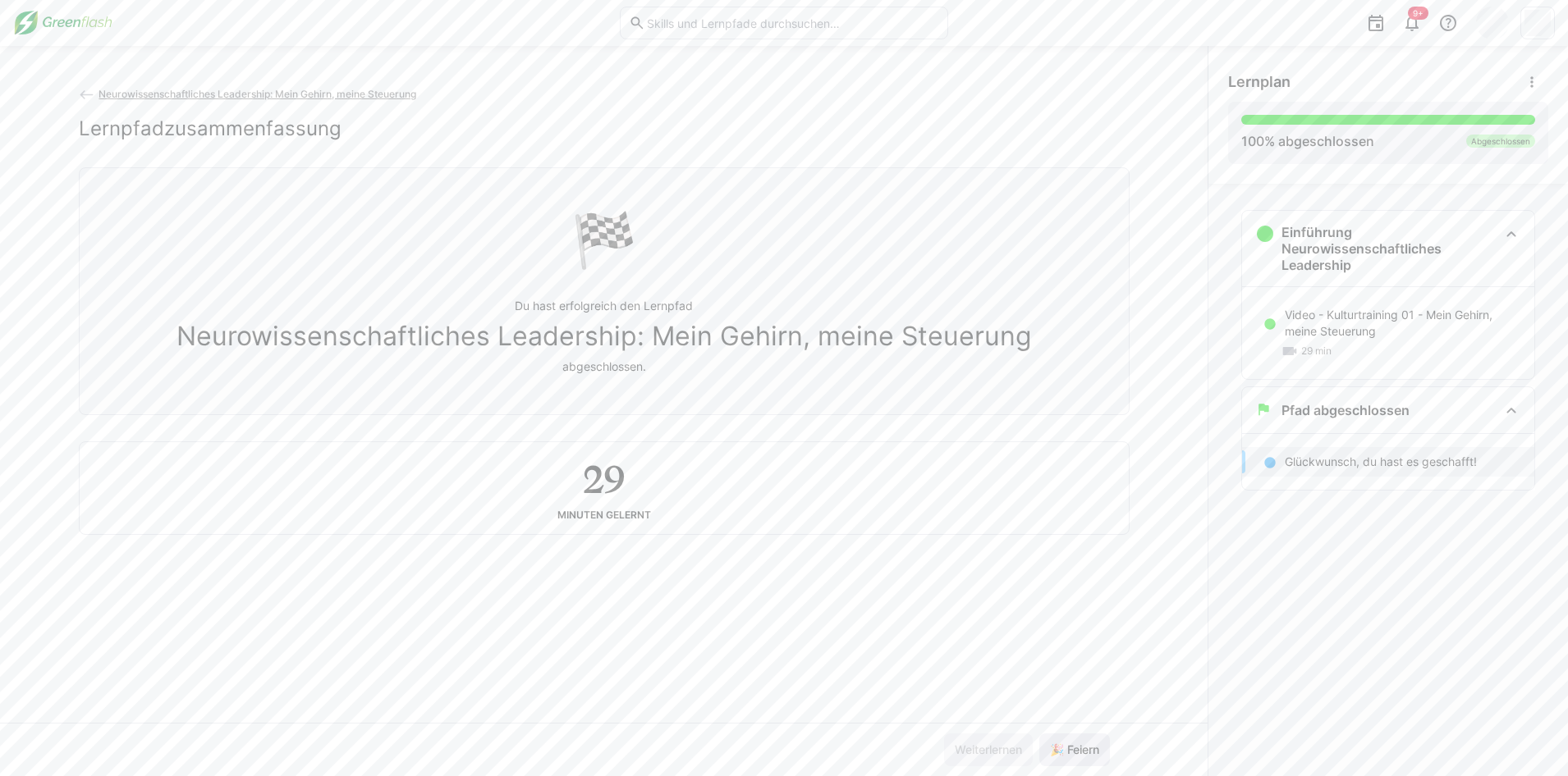
click at [1084, 741] on span "🎉 Feiern" at bounding box center [1074, 750] width 70 height 33
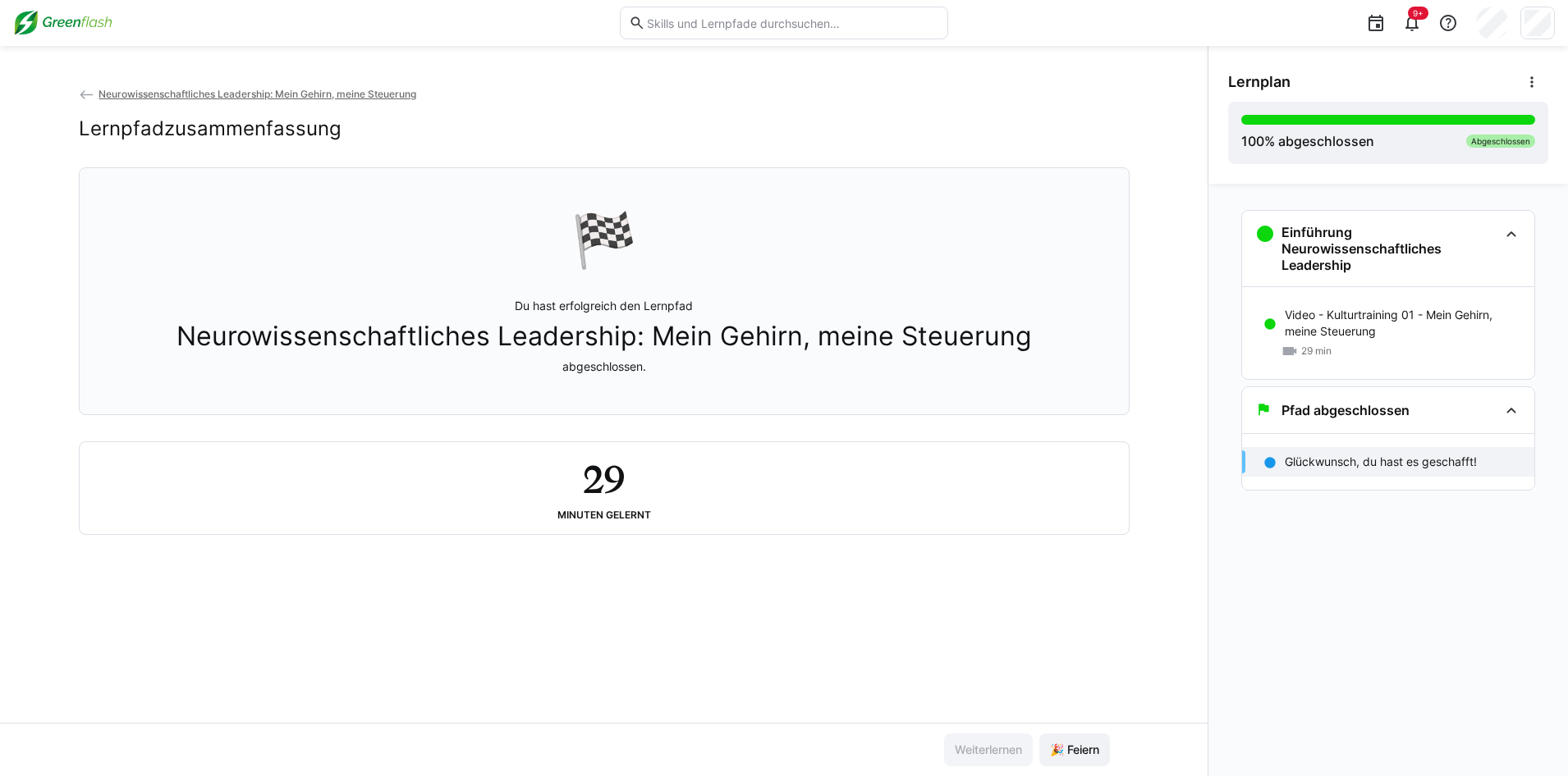
click at [104, 96] on span "Neurowissenschaftliches Leadership: Mein Gehirn, meine Steuerung" at bounding box center [257, 94] width 318 height 13
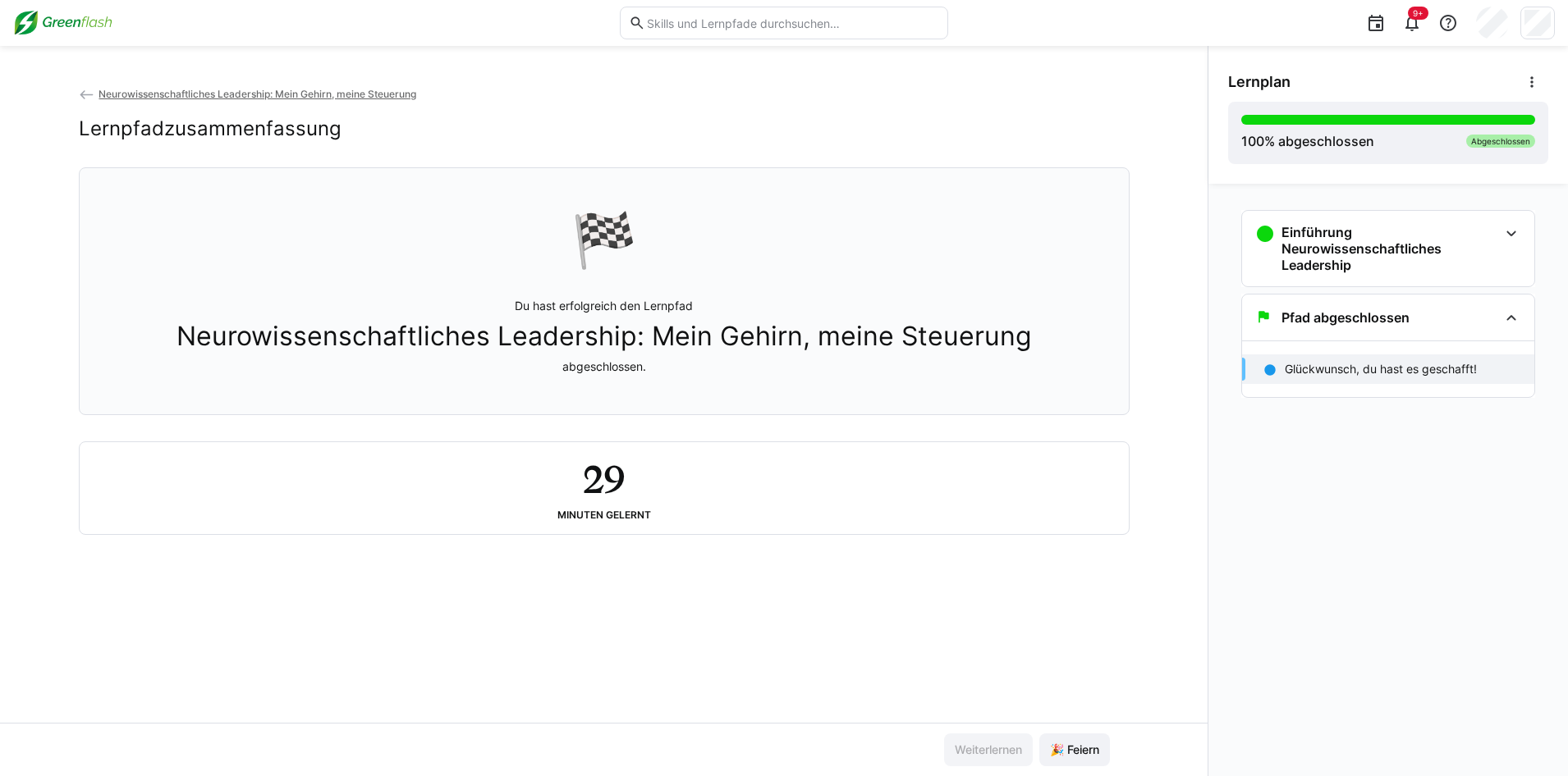
click at [195, 109] on div "Neurowissenschaftliches Leadership: Mein Gehirn, meine Steuerung Lernpfadzusamm…" at bounding box center [603, 127] width 1050 height 82
click at [184, 96] on span "Neurowissenschaftliches Leadership: Mein Gehirn, meine Steuerung" at bounding box center [257, 94] width 318 height 13
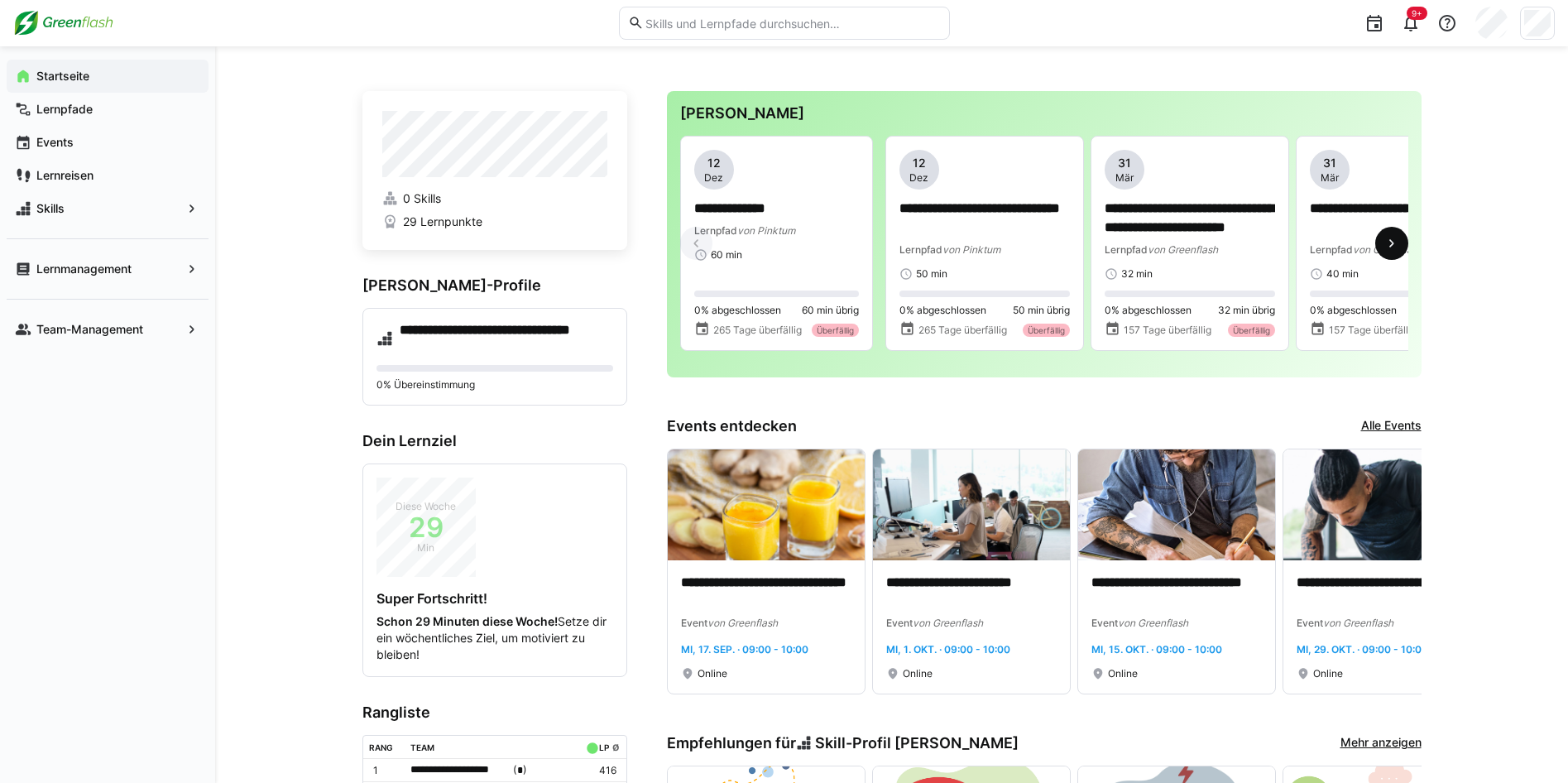
click at [1399, 246] on eds-icon at bounding box center [1393, 244] width 17 height 17
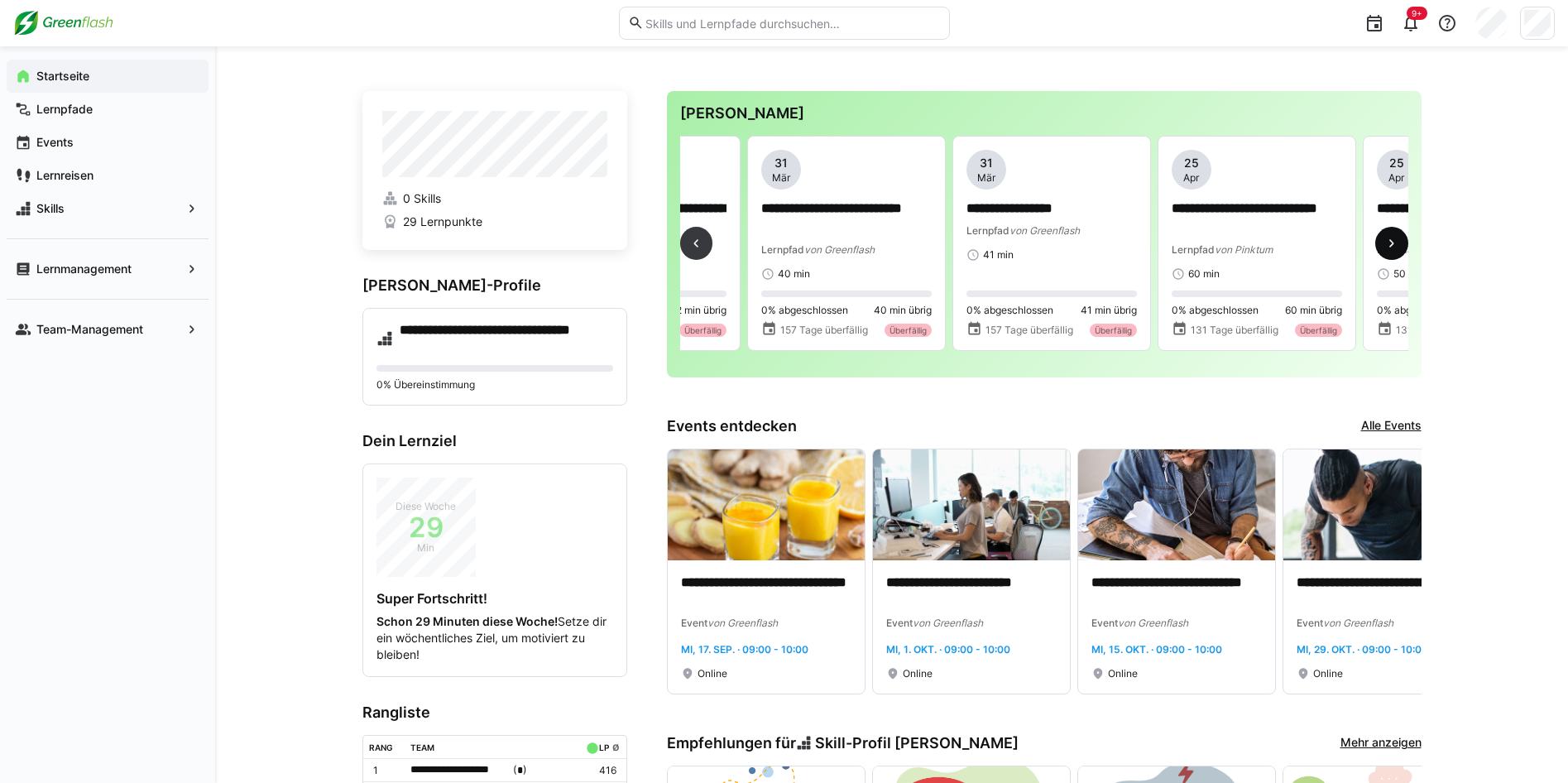
scroll to position [0, 615]
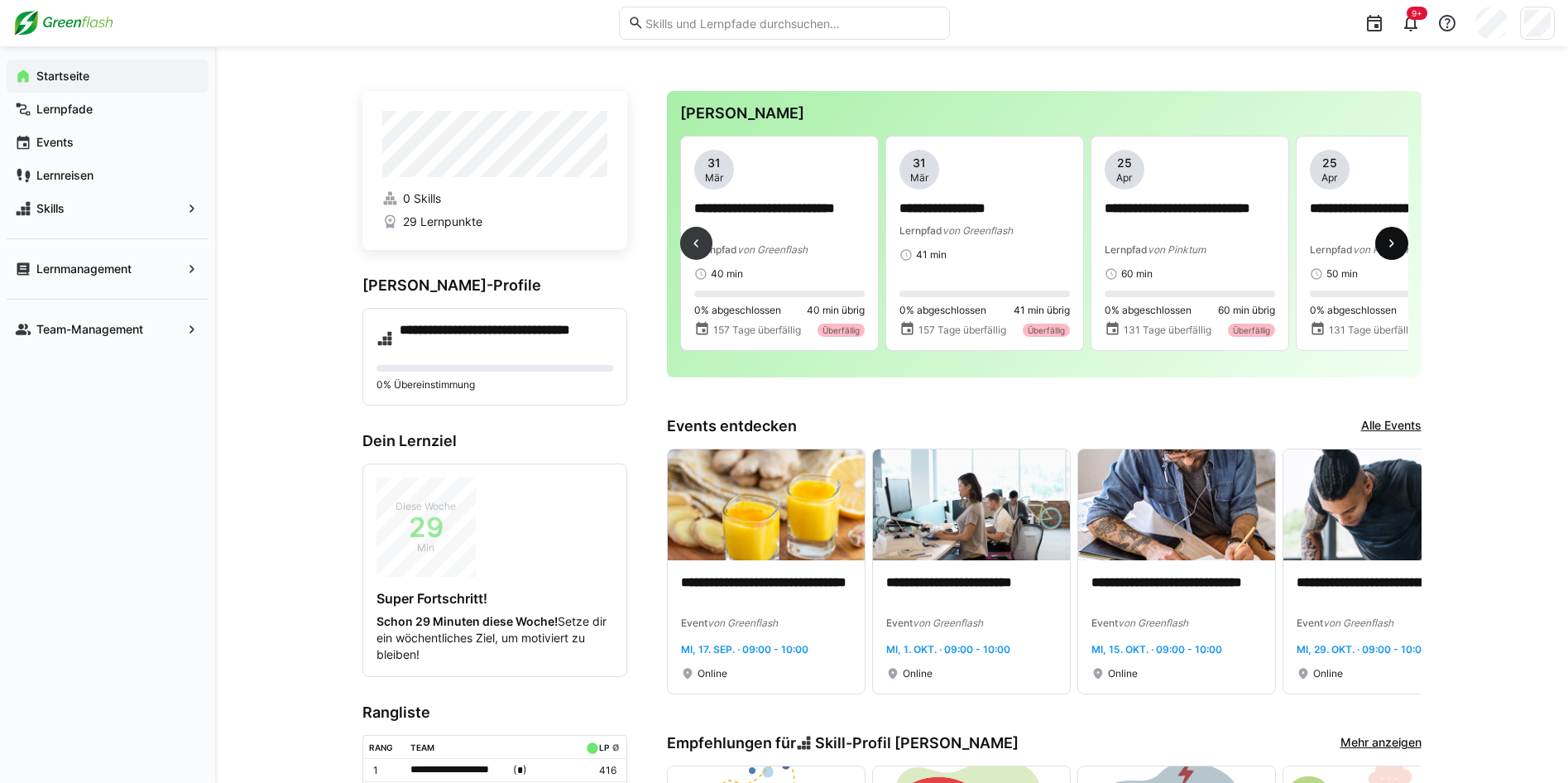
click at [1399, 246] on eds-icon at bounding box center [1393, 244] width 17 height 17
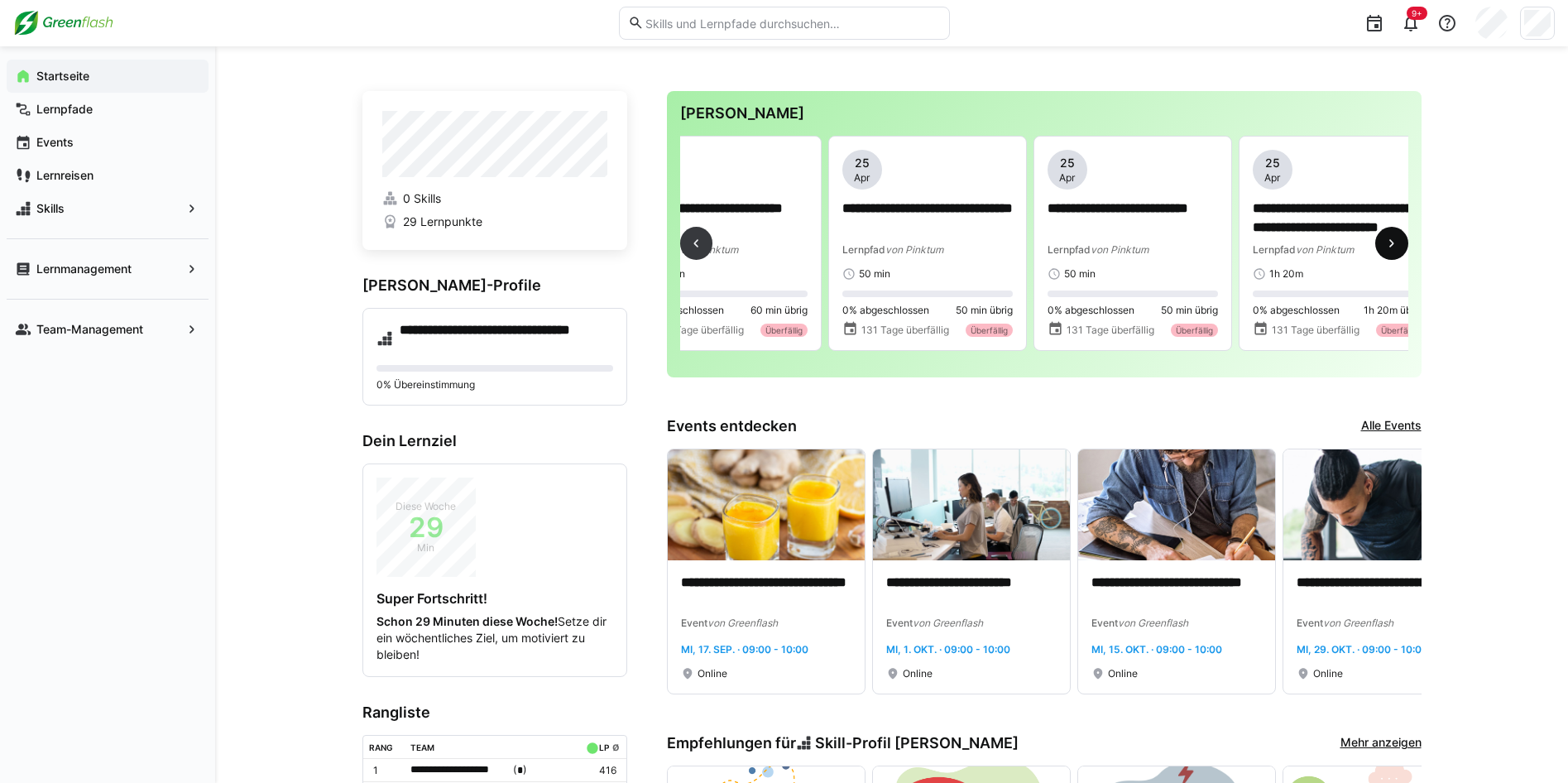
scroll to position [0, 1232]
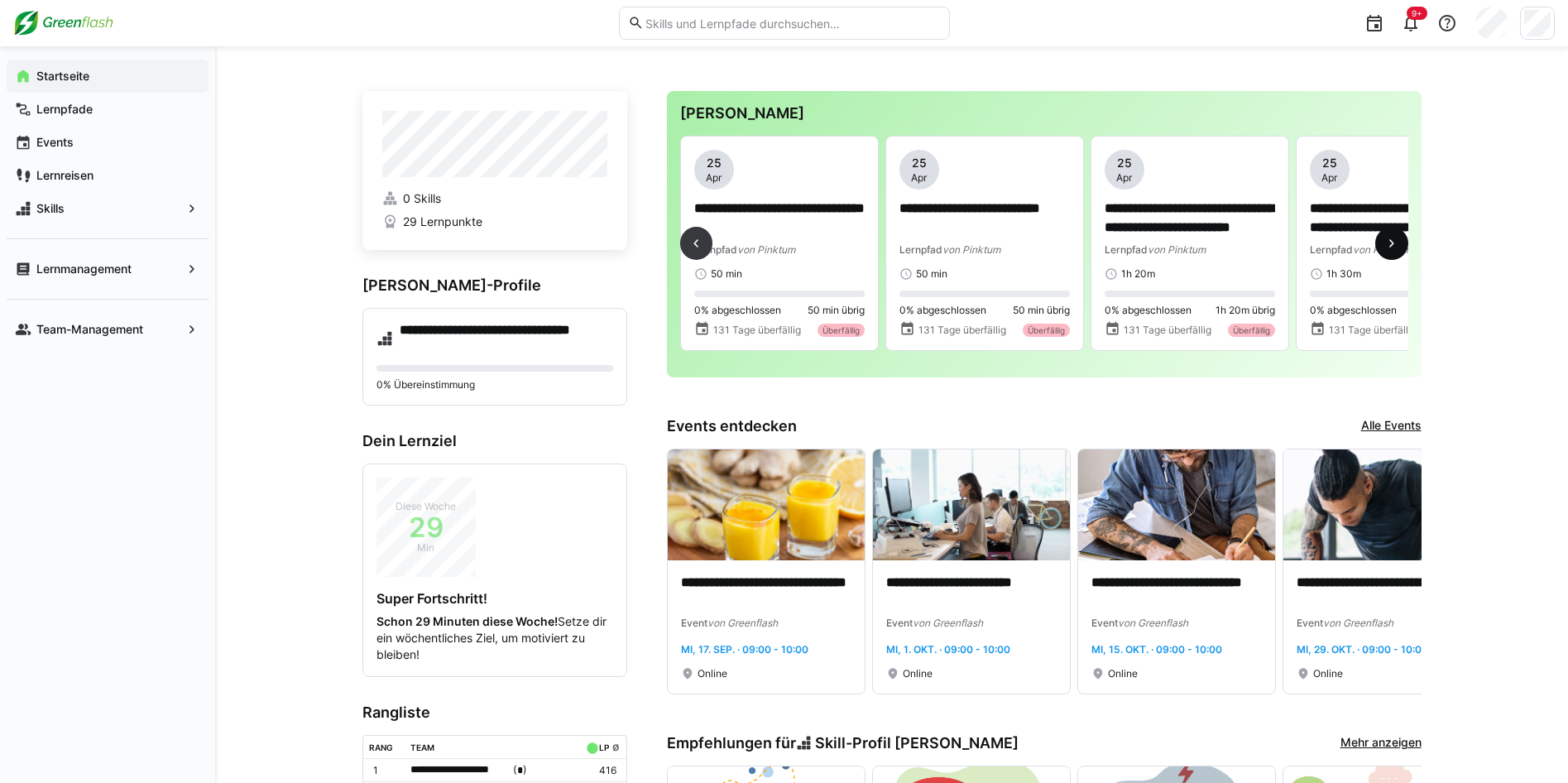
click at [1397, 247] on eds-icon at bounding box center [1393, 244] width 17 height 17
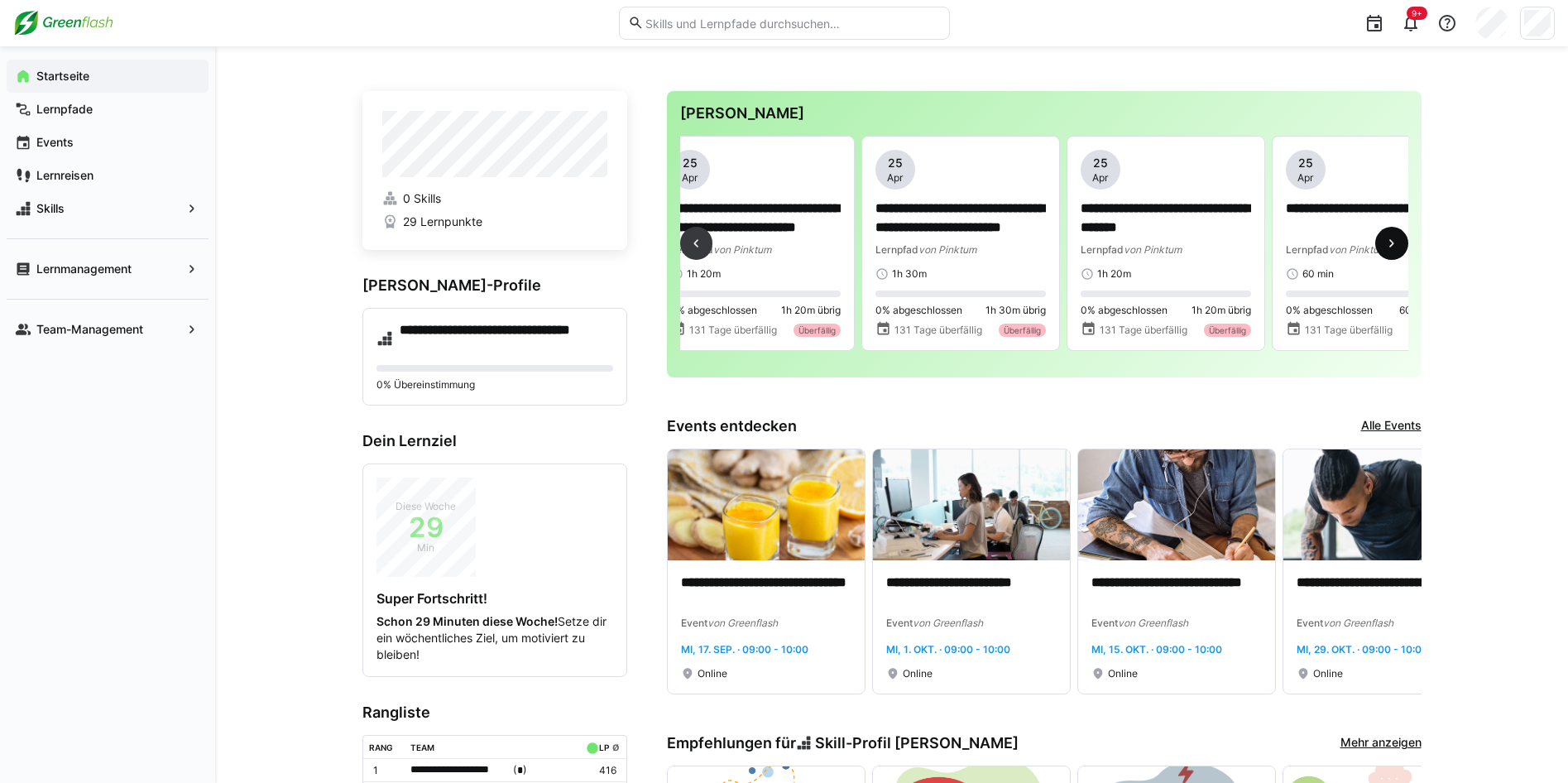
scroll to position [0, 1847]
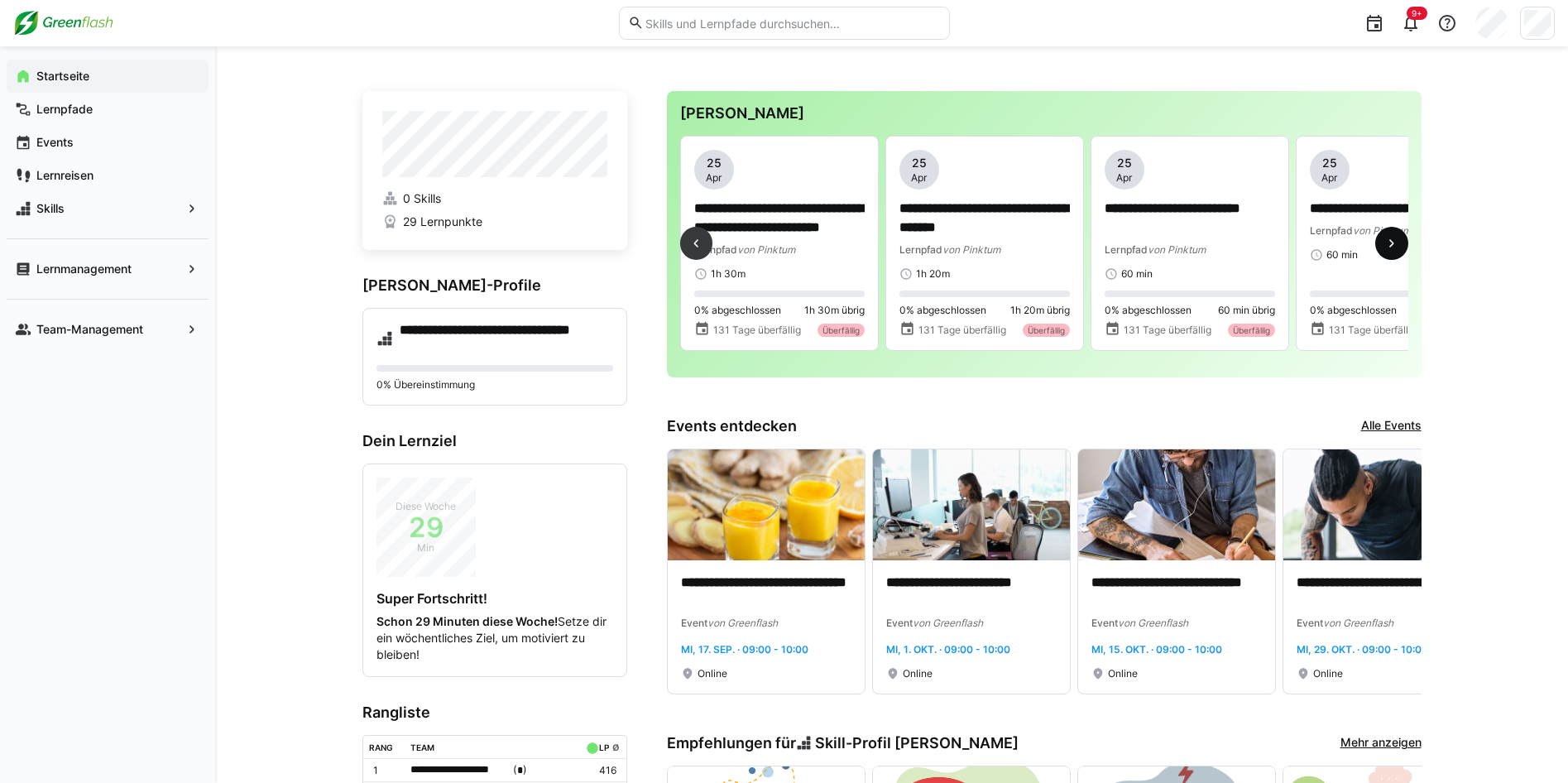
click at [1398, 244] on eds-icon at bounding box center [1393, 244] width 17 height 17
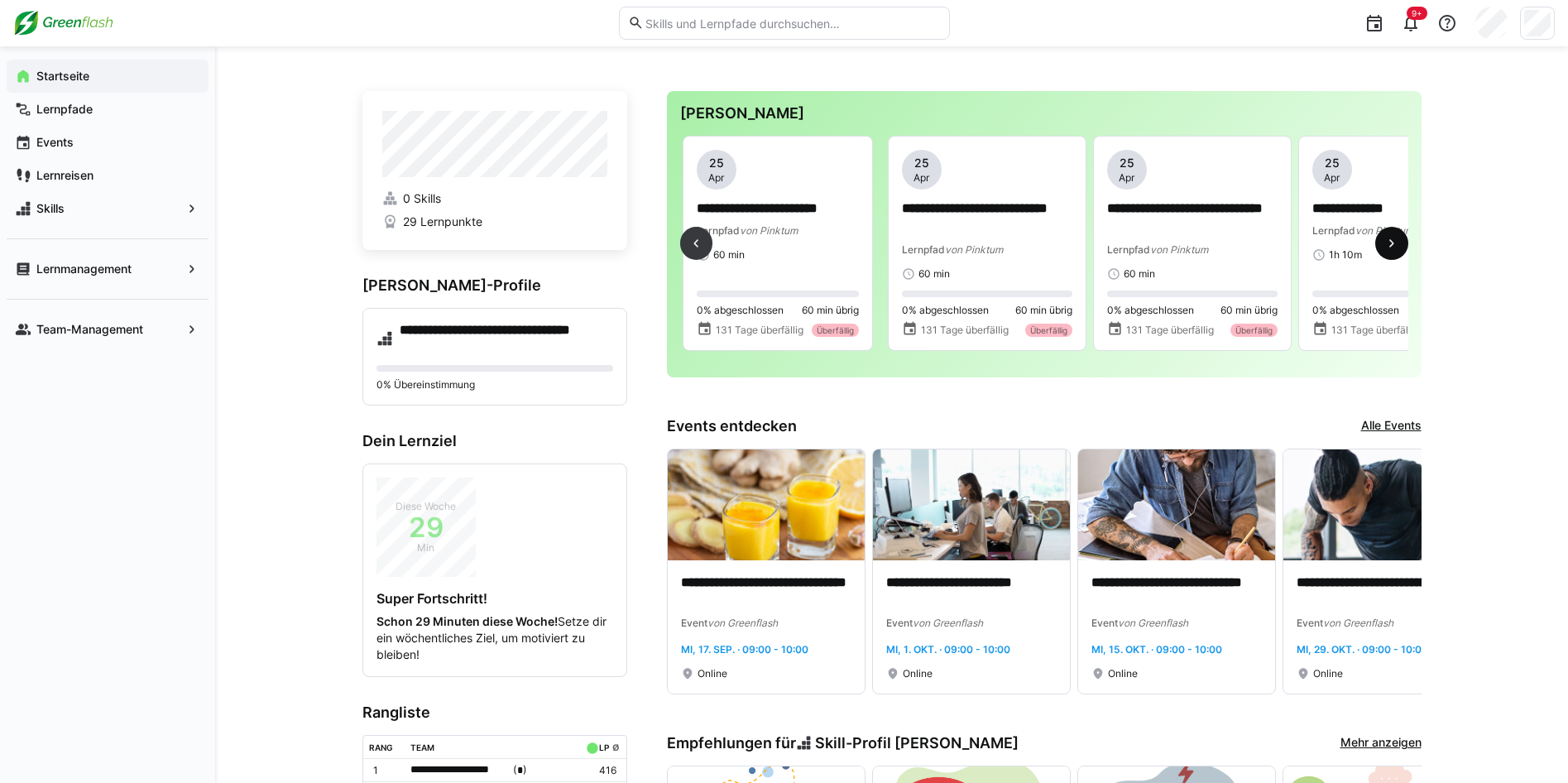
scroll to position [0, 2463]
click at [1397, 244] on eds-icon at bounding box center [1393, 244] width 17 height 17
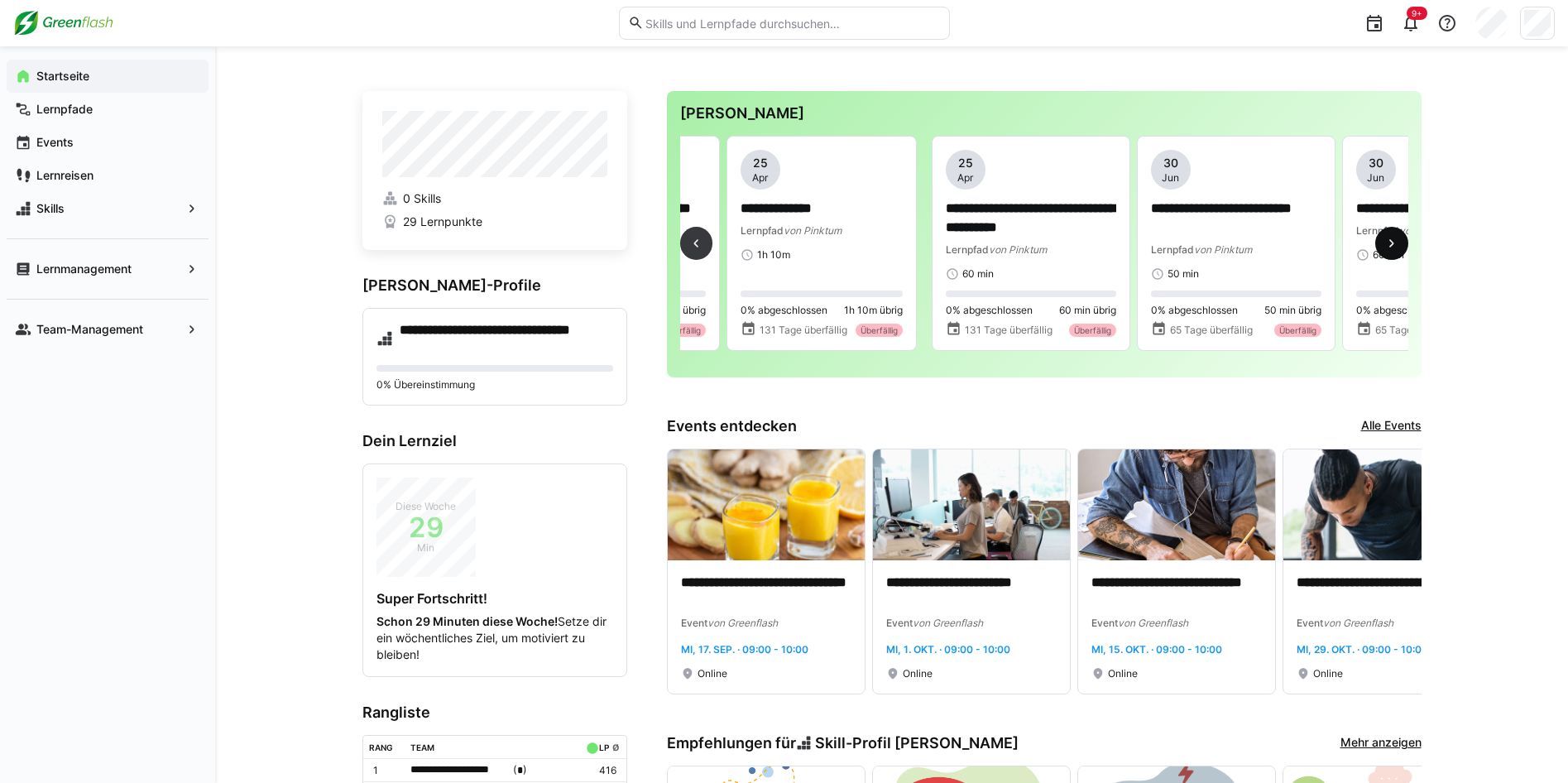
scroll to position [0, 3079]
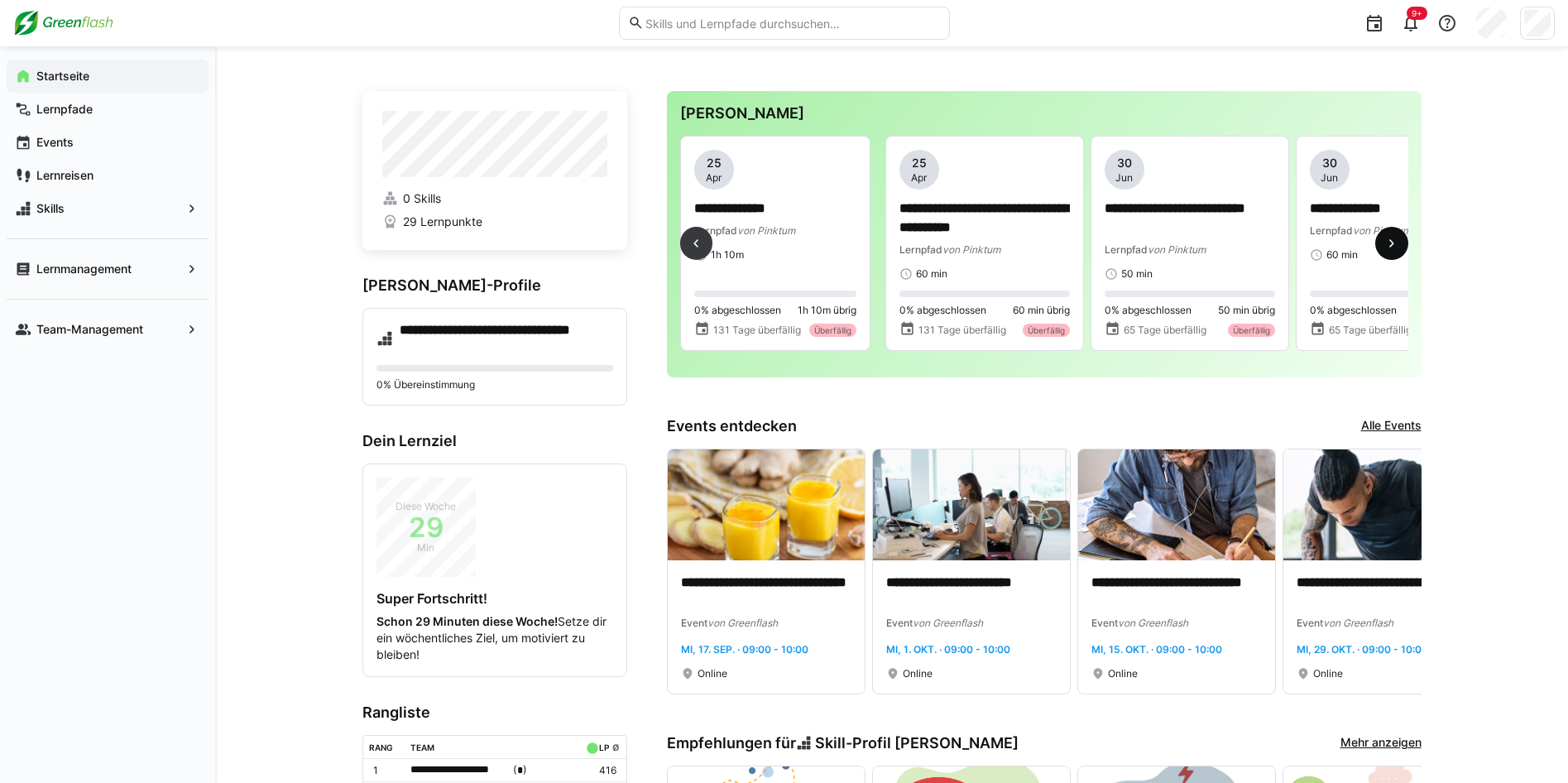
click at [1397, 244] on eds-icon at bounding box center [1393, 244] width 17 height 17
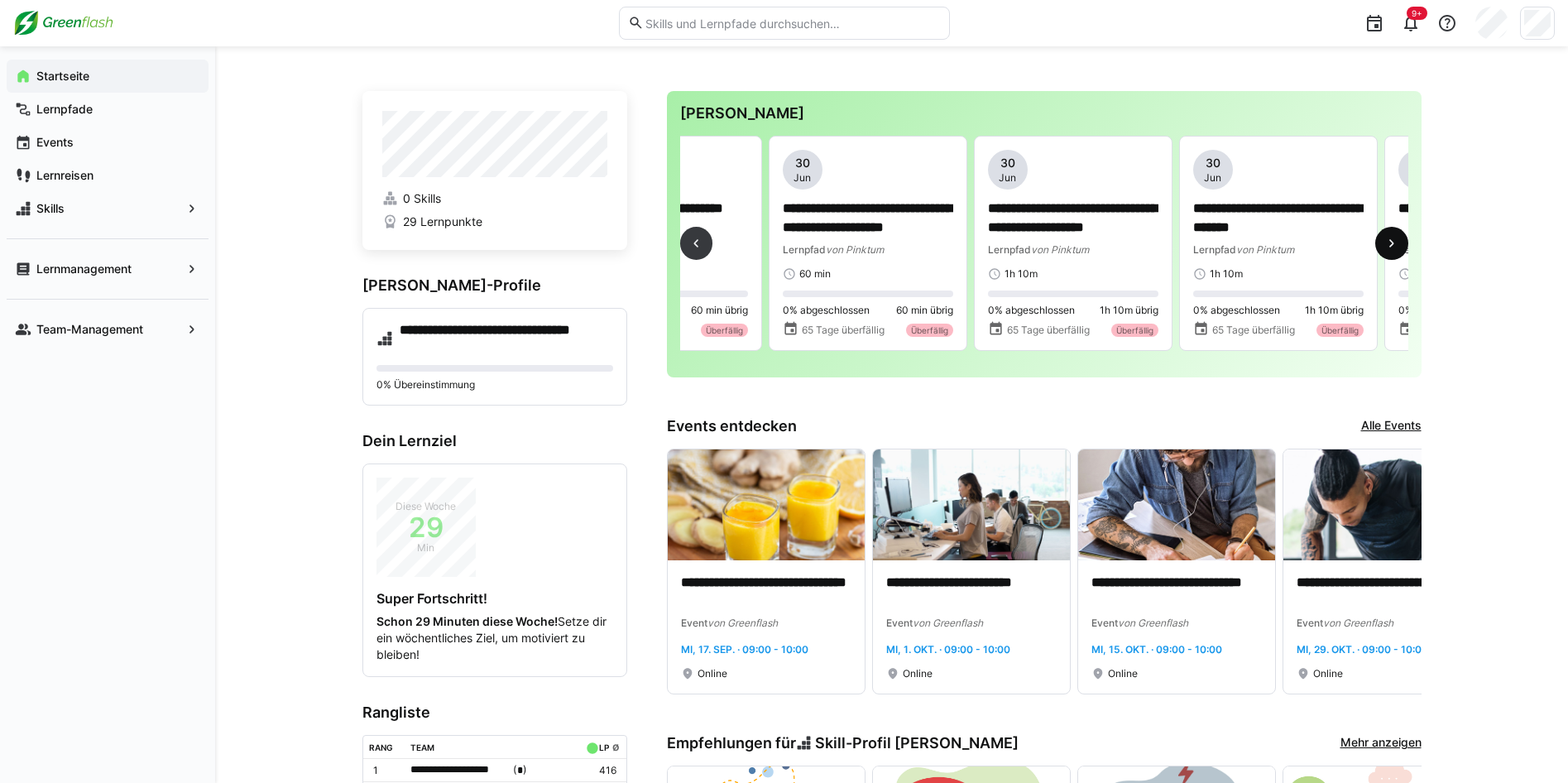
scroll to position [0, 4311]
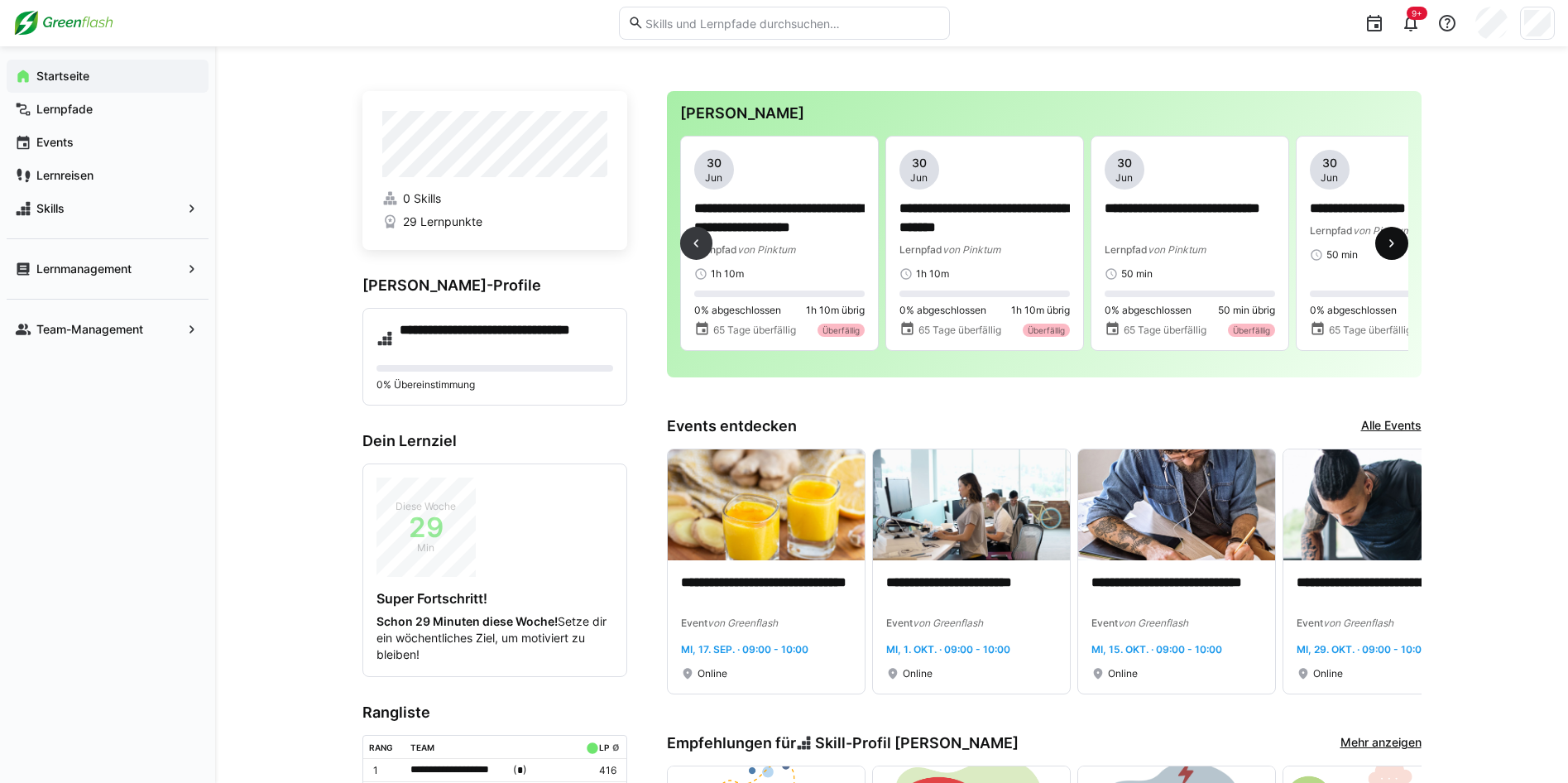
click at [1397, 244] on eds-icon at bounding box center [1393, 244] width 17 height 17
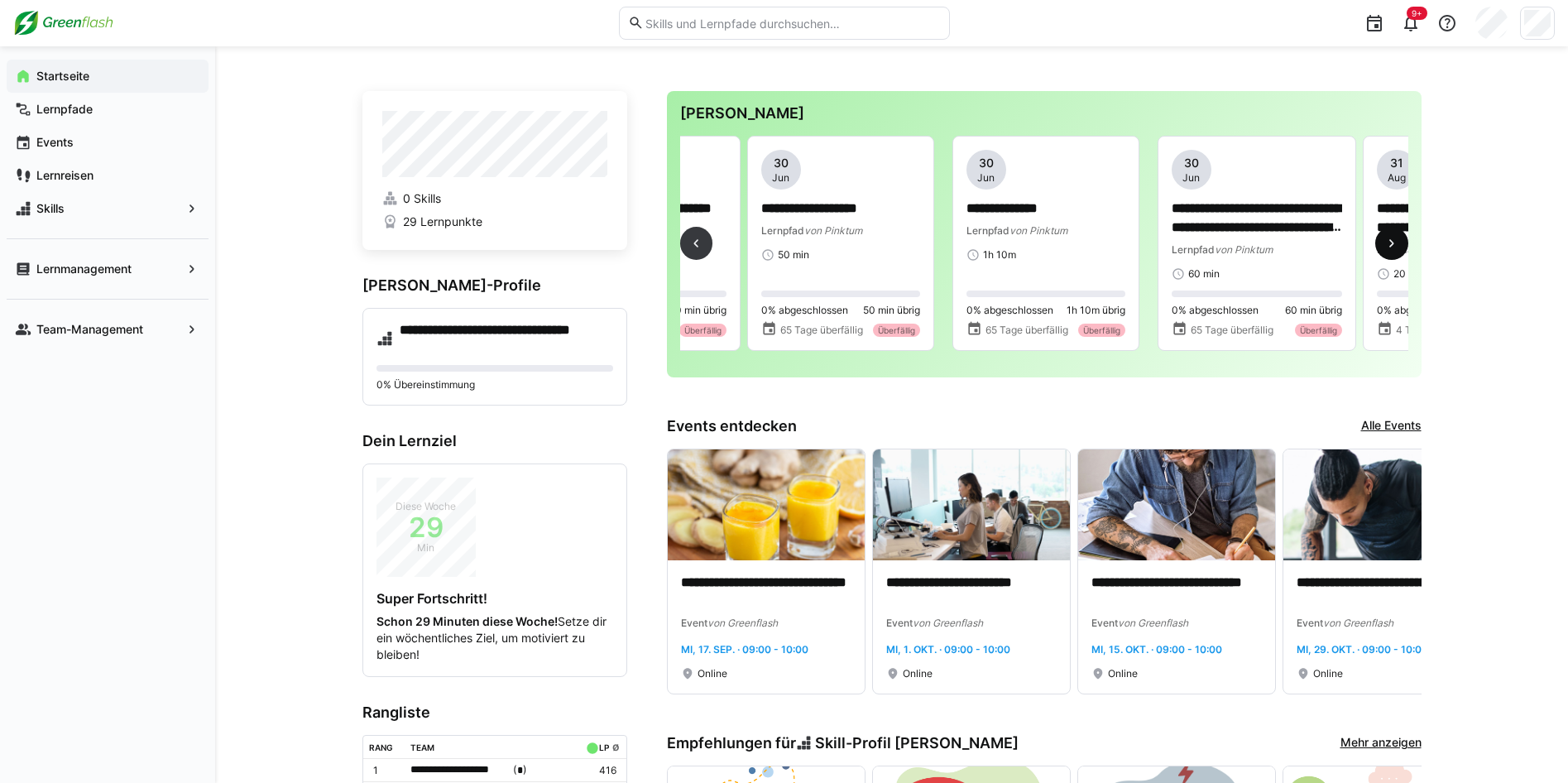
scroll to position [0, 4926]
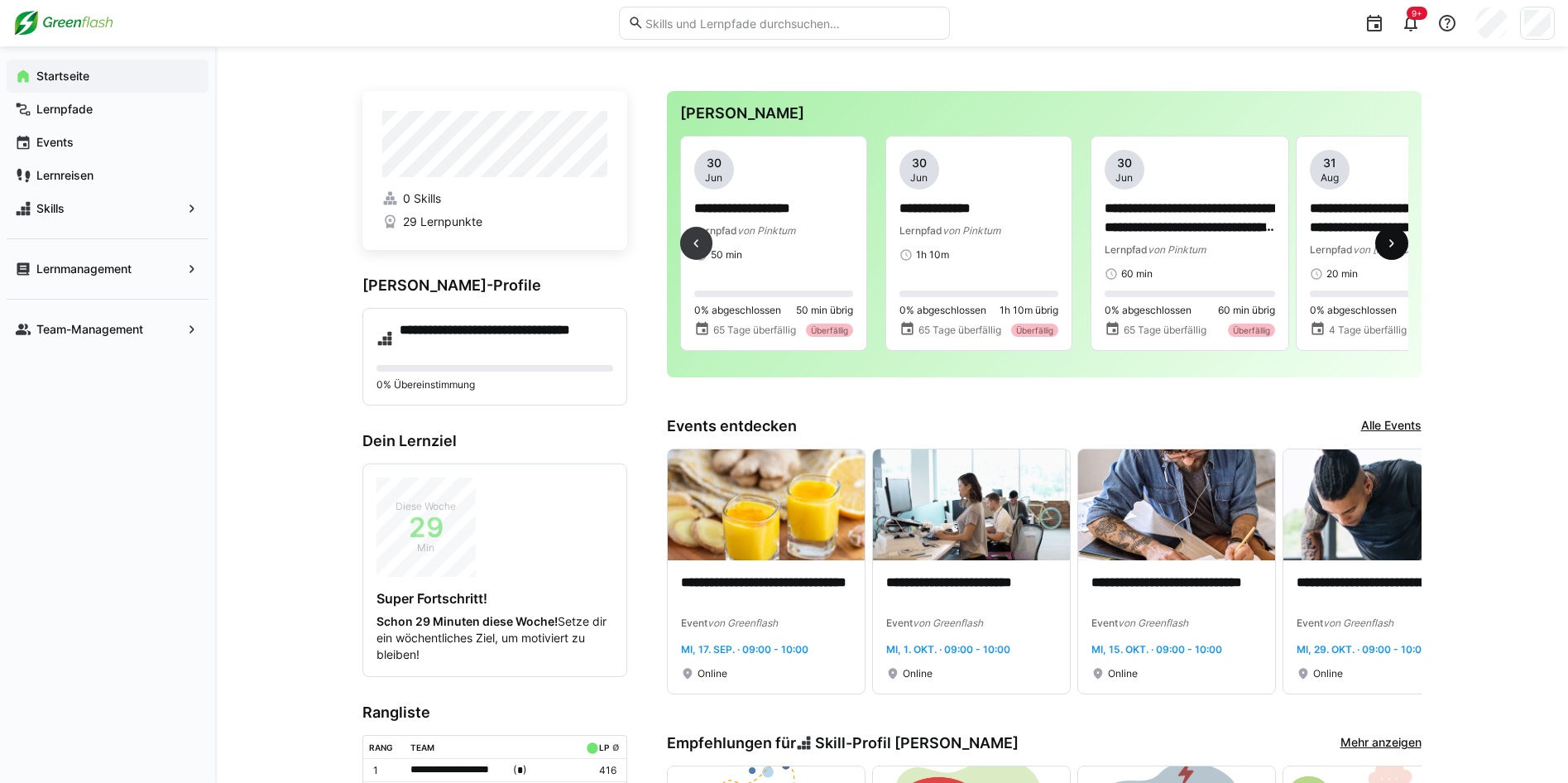
click at [1397, 243] on eds-icon at bounding box center [1393, 244] width 17 height 17
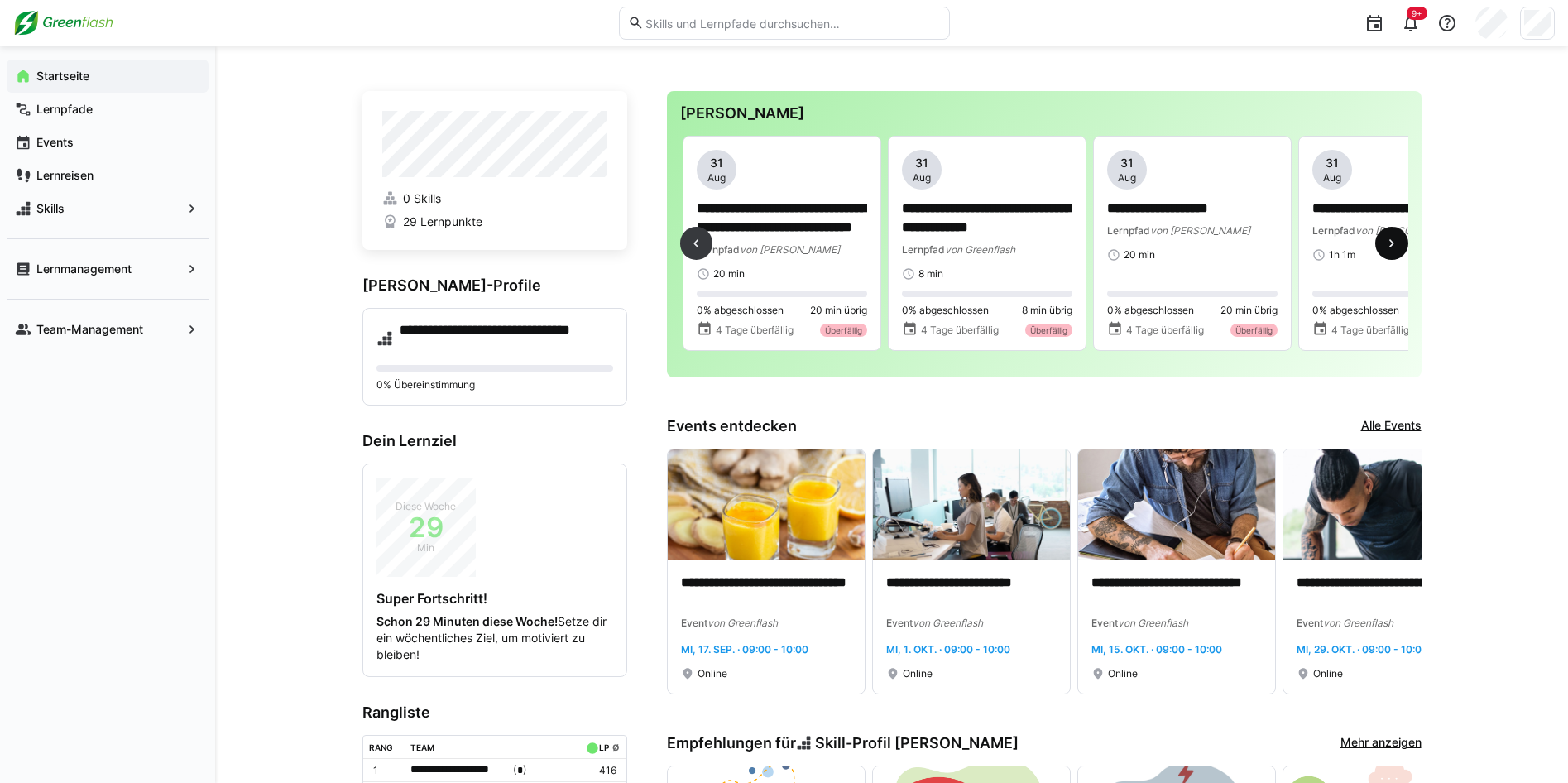
scroll to position [0, 5542]
click at [1396, 242] on eds-icon at bounding box center [1393, 244] width 17 height 17
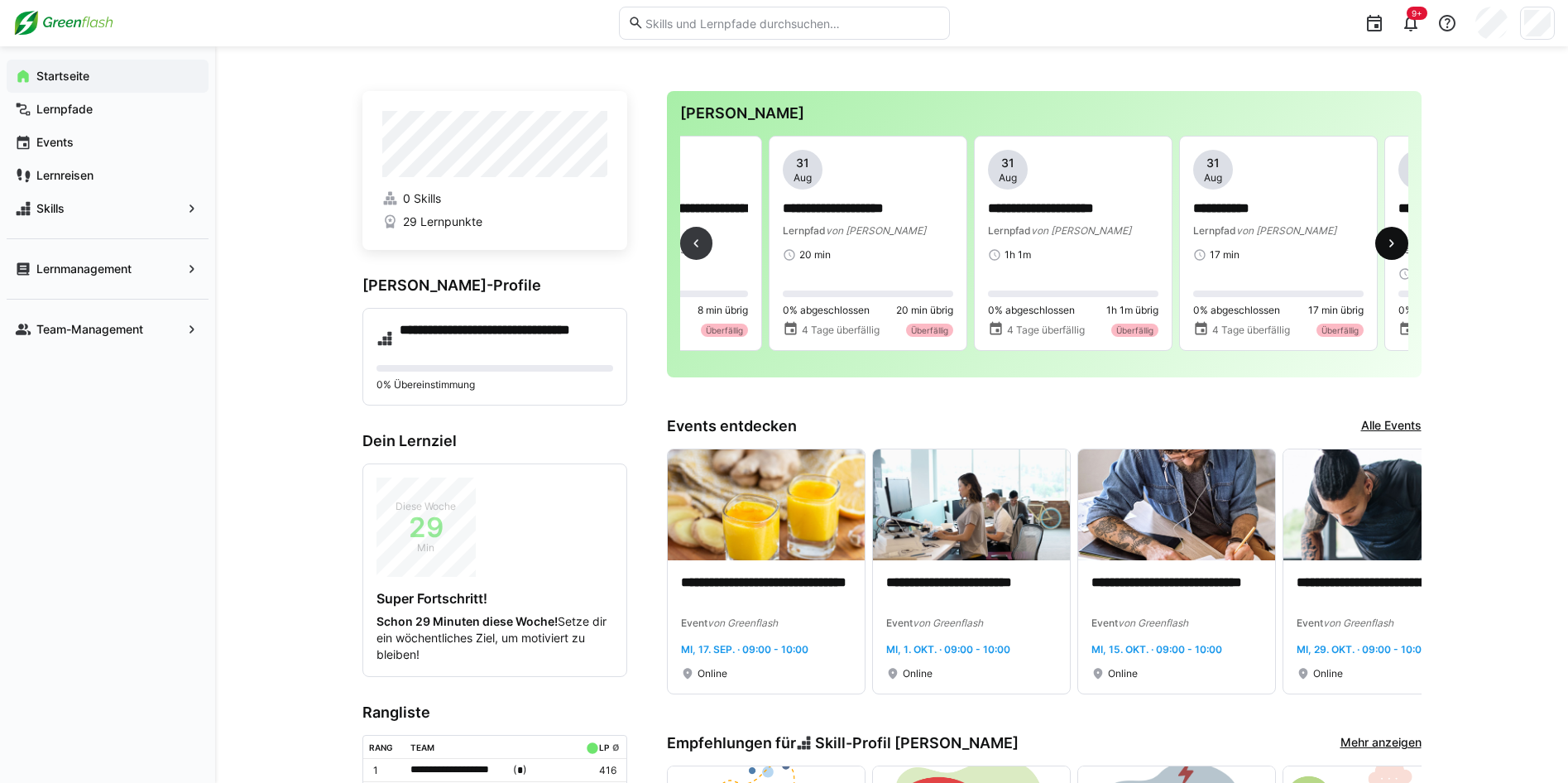
scroll to position [0, 6158]
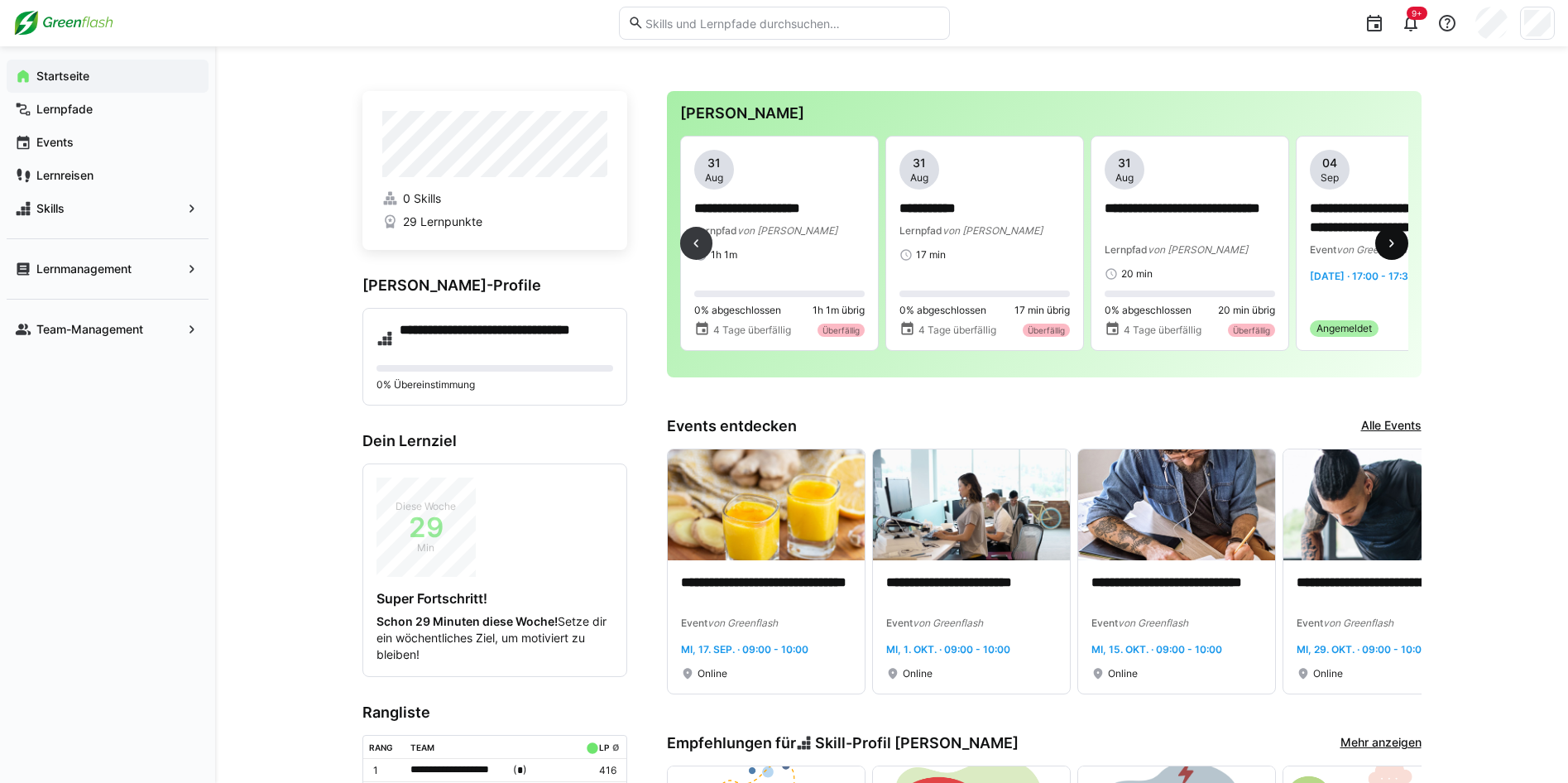
click at [1393, 243] on eds-icon at bounding box center [1393, 244] width 17 height 17
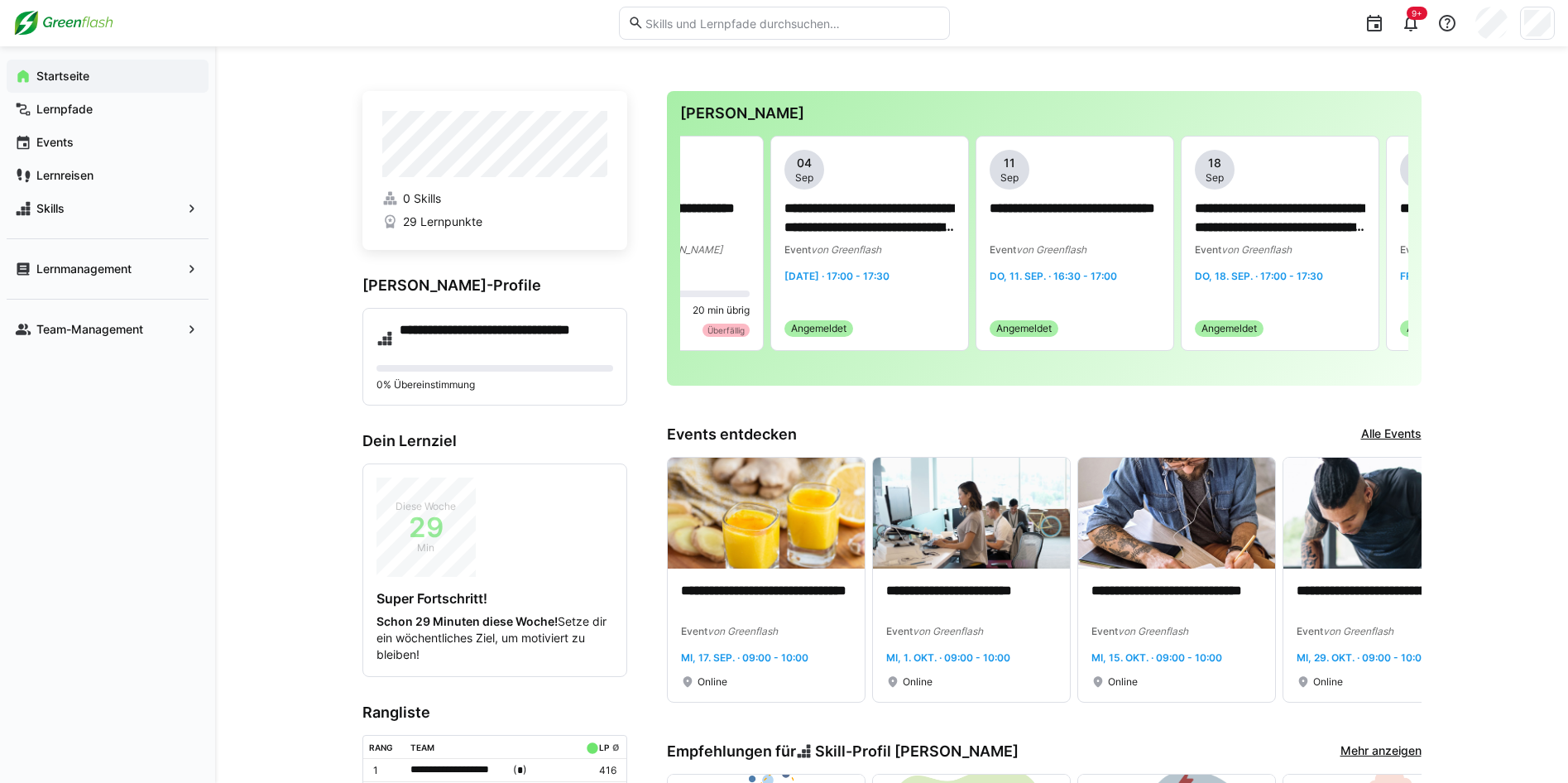
scroll to position [0, 6774]
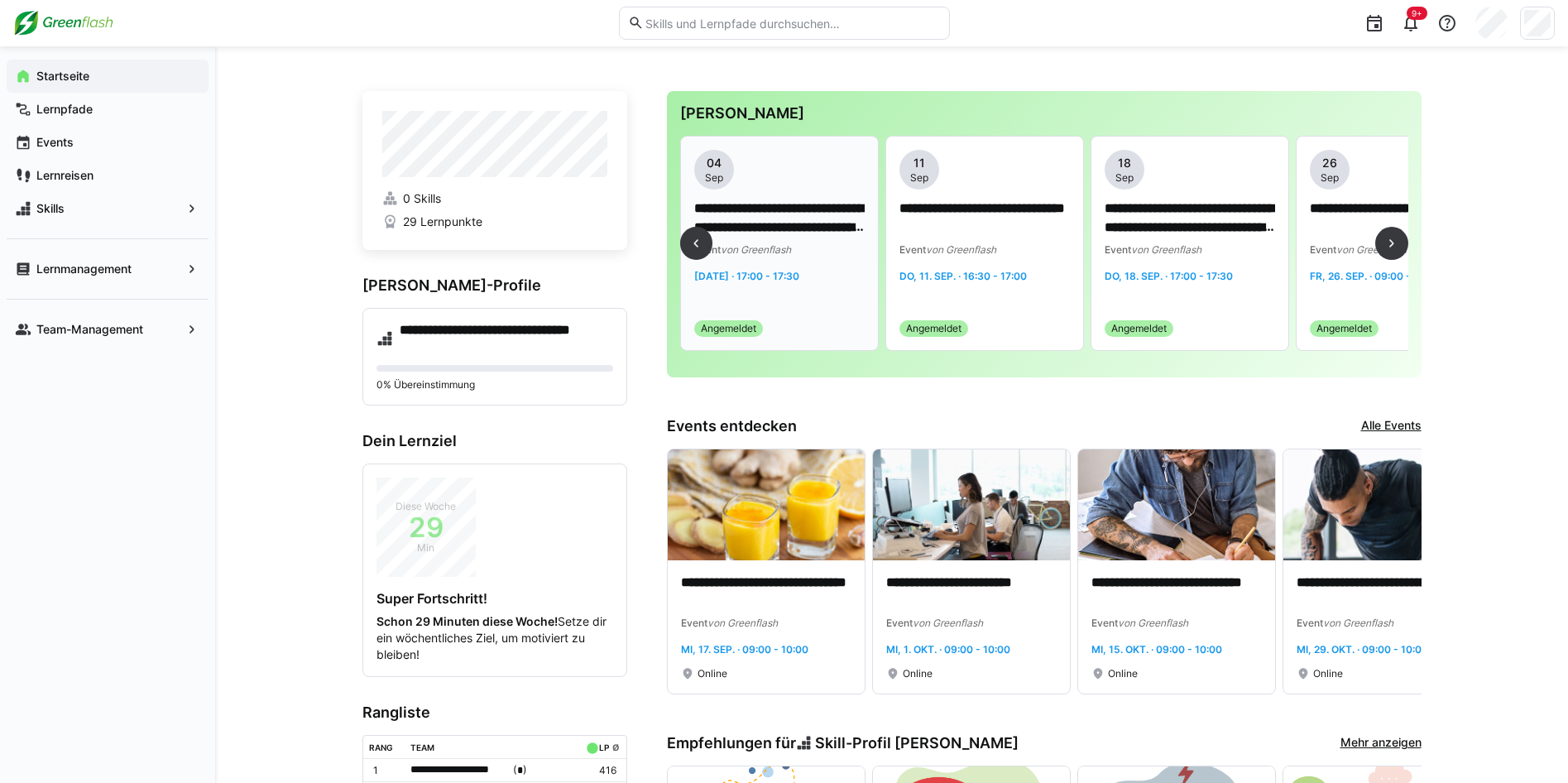
click at [765, 233] on p "**********" at bounding box center [780, 218] width 171 height 38
